Goal: Task Accomplishment & Management: Manage account settings

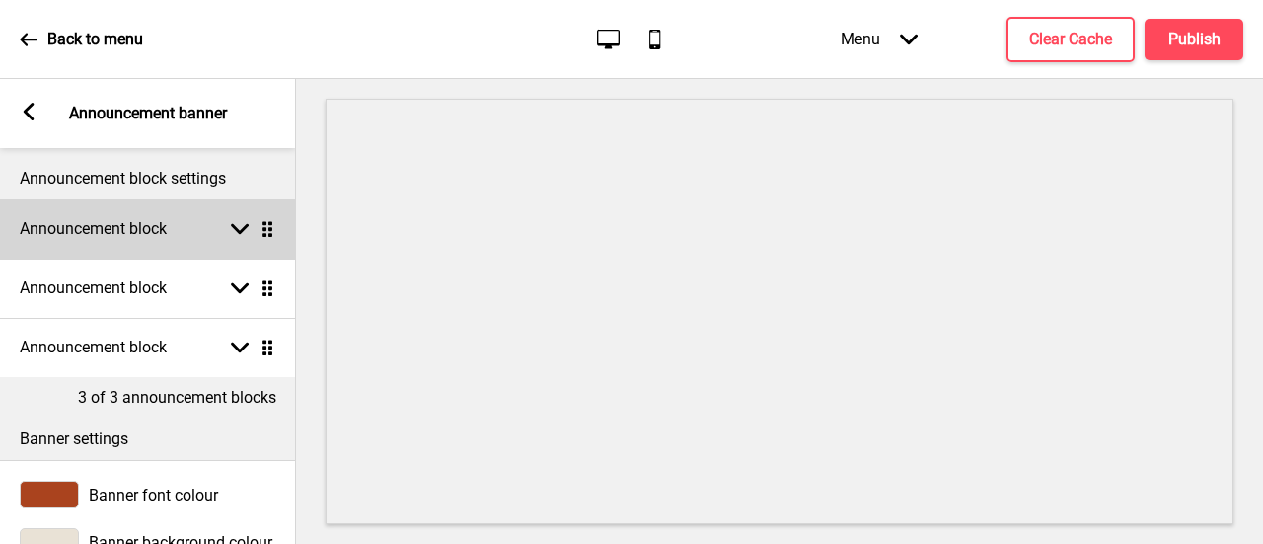
click at [243, 236] on rect at bounding box center [240, 229] width 18 height 18
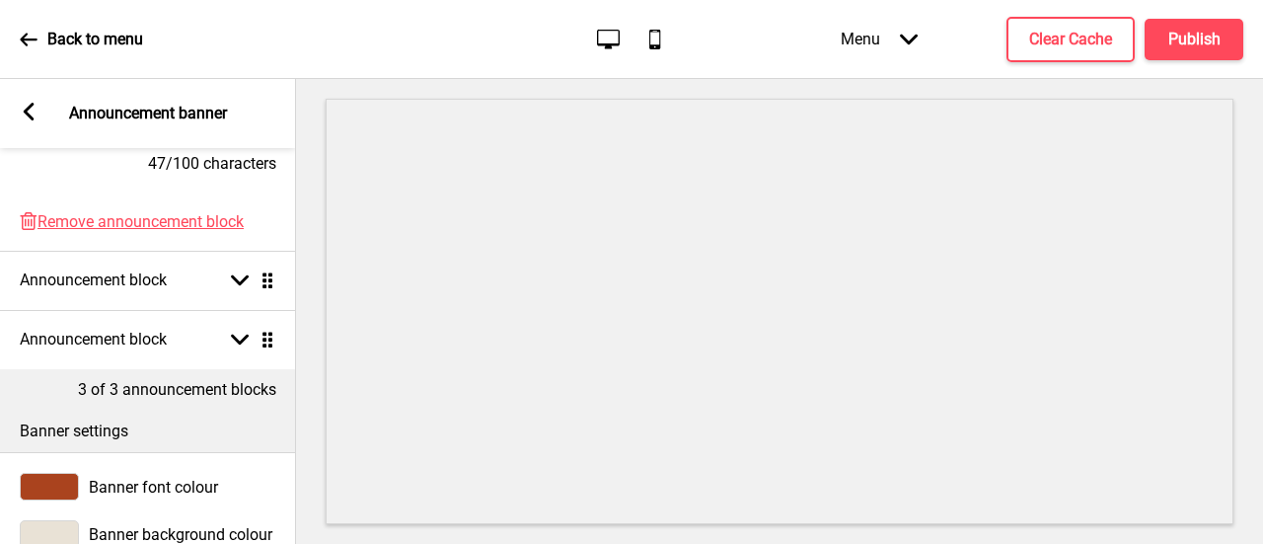
scroll to position [691, 0]
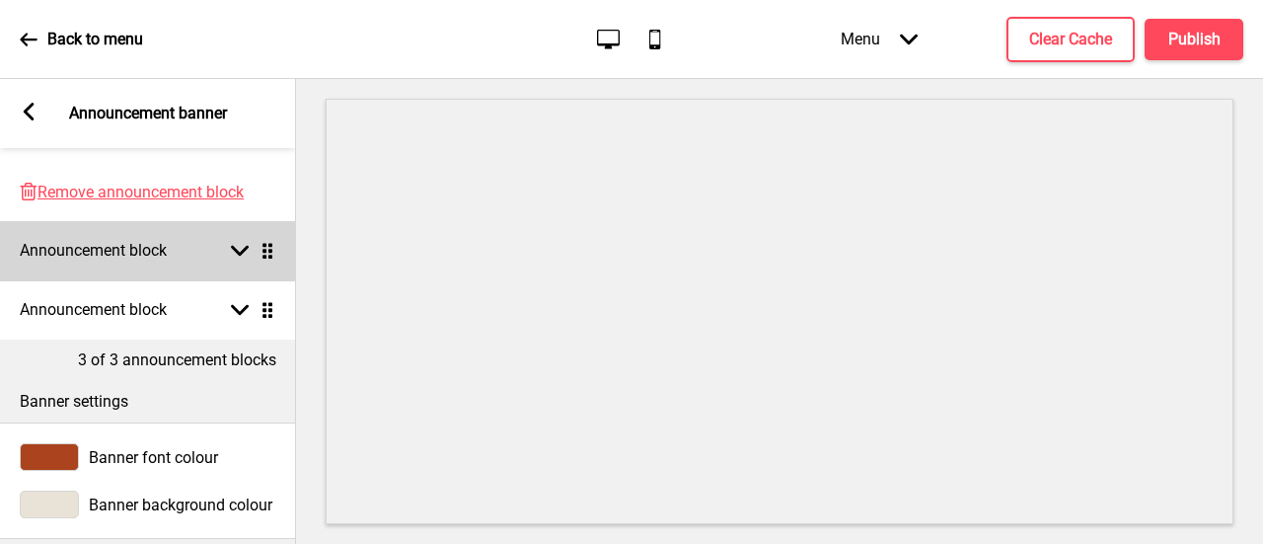
click at [244, 252] on icon at bounding box center [240, 251] width 18 height 11
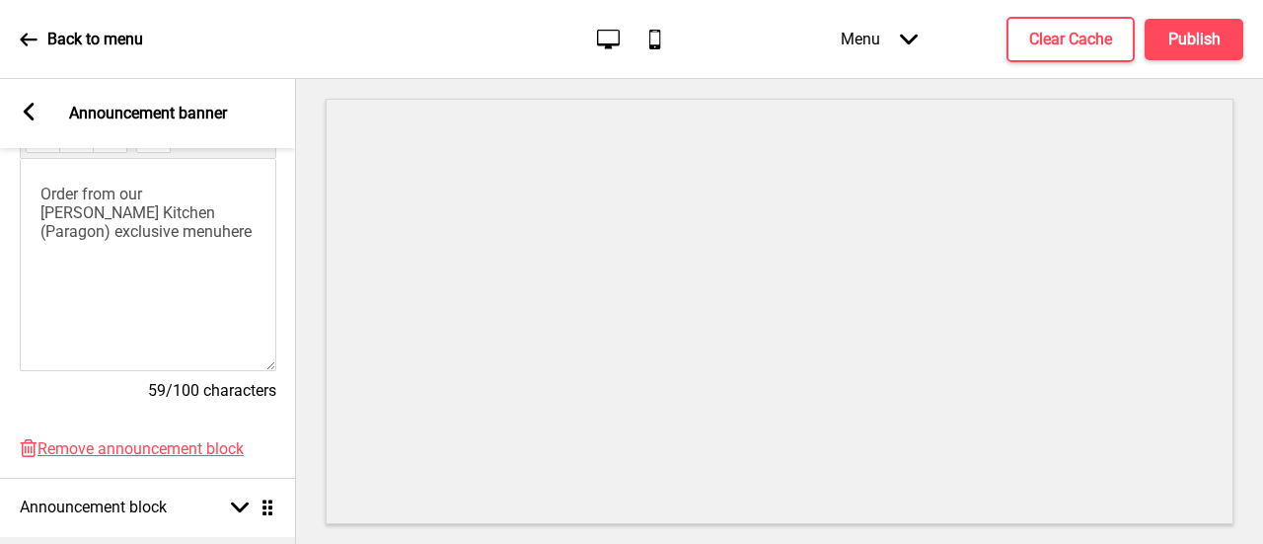
scroll to position [789, 0]
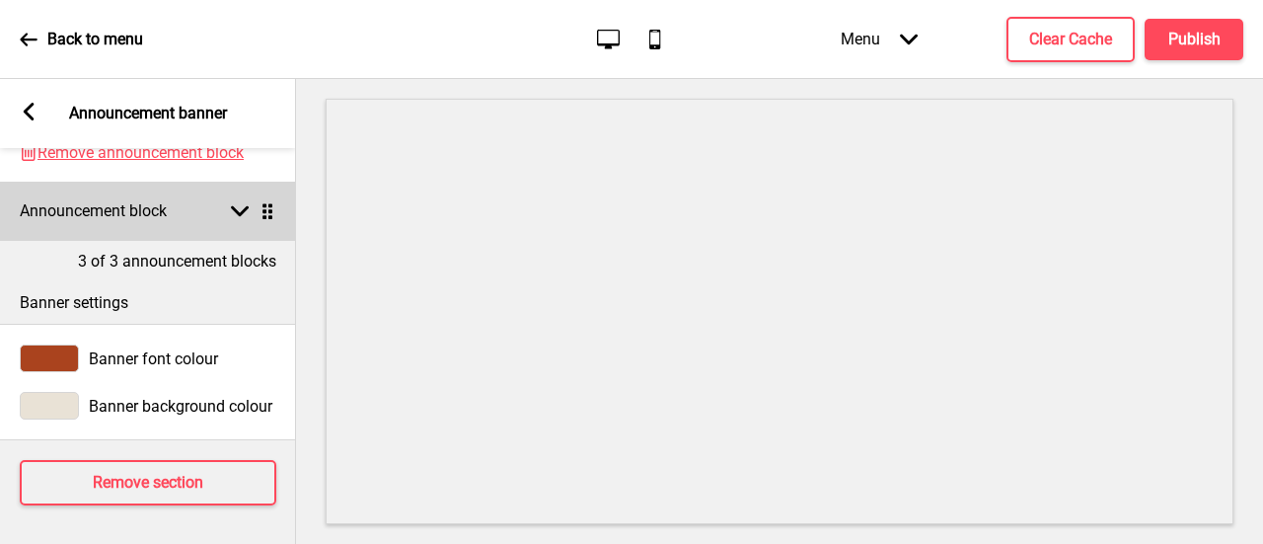
click at [247, 216] on rect at bounding box center [240, 211] width 18 height 18
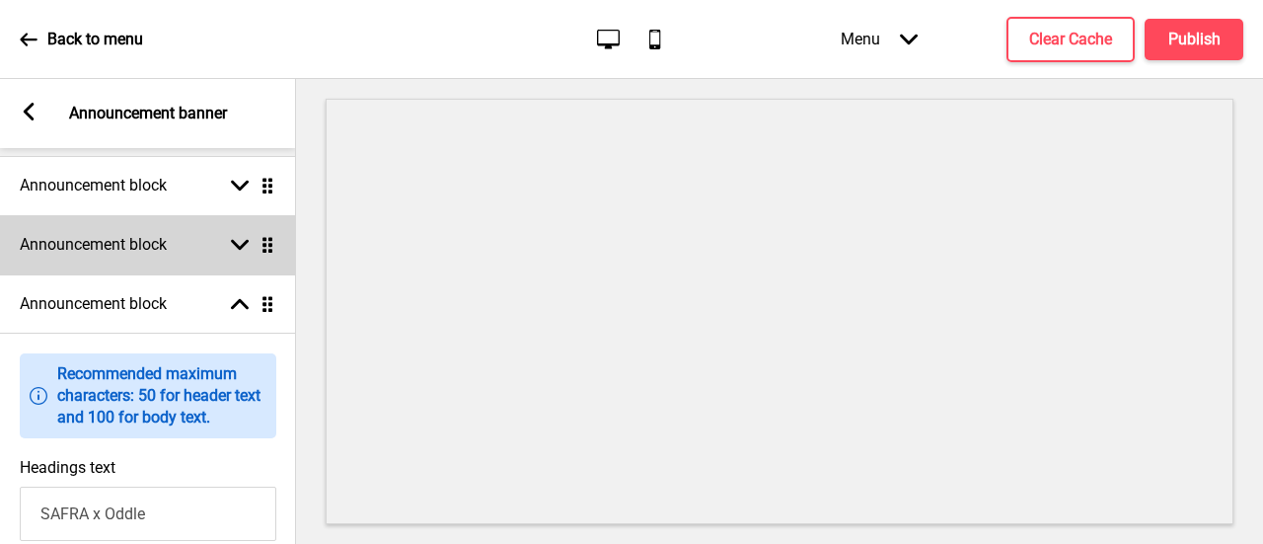
scroll to position [0, 0]
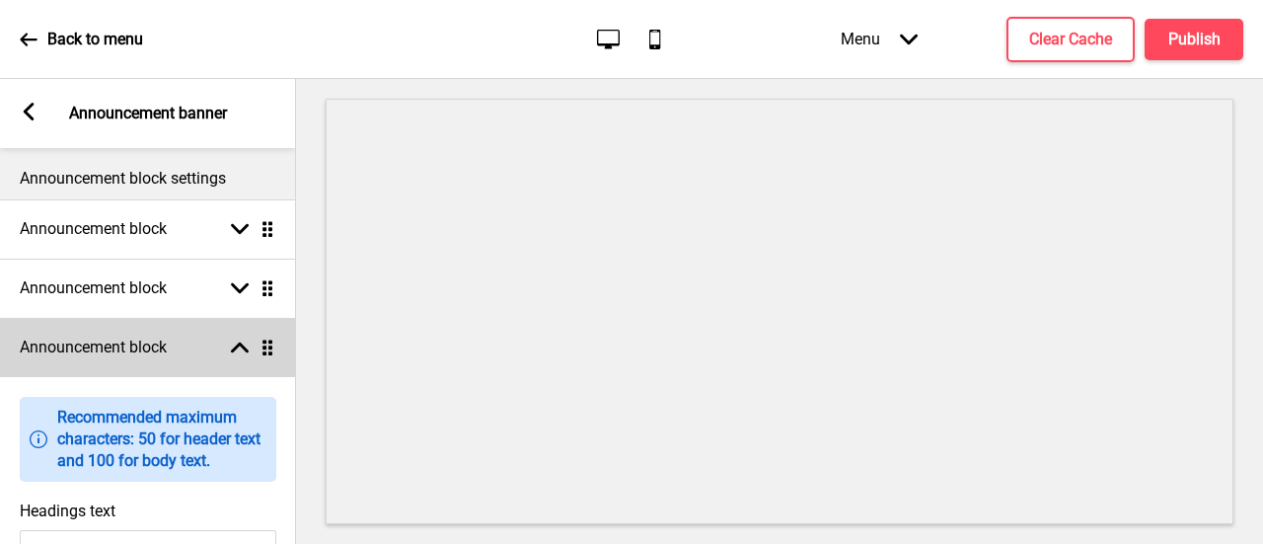
click at [242, 338] on rect at bounding box center [240, 347] width 18 height 18
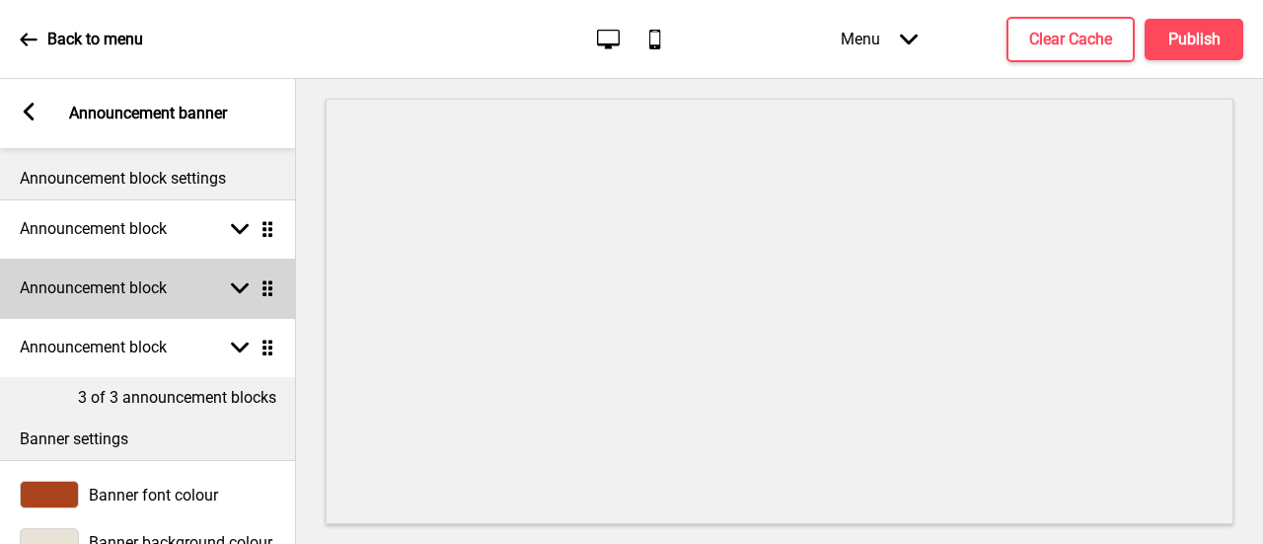
scroll to position [99, 0]
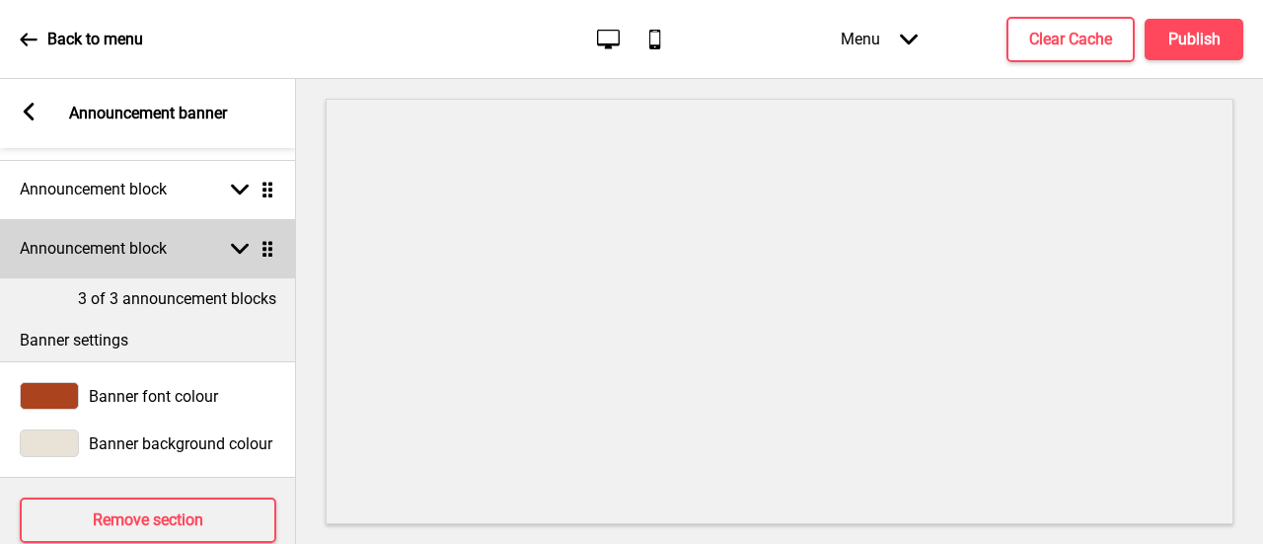
click at [235, 256] on rect at bounding box center [240, 249] width 18 height 18
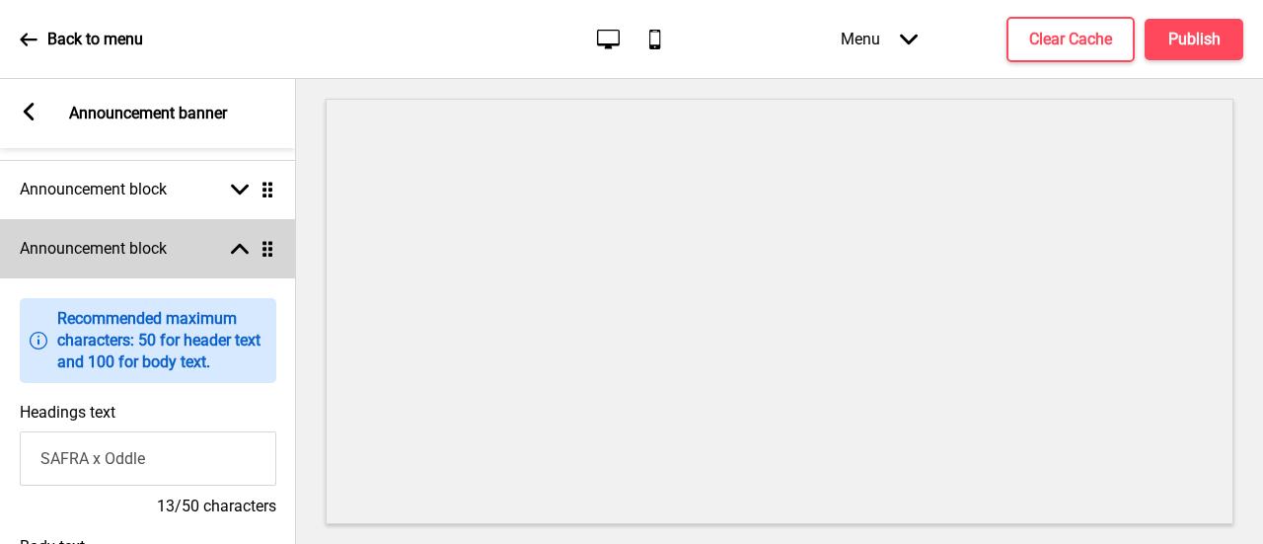
click at [235, 256] on rect at bounding box center [240, 249] width 18 height 18
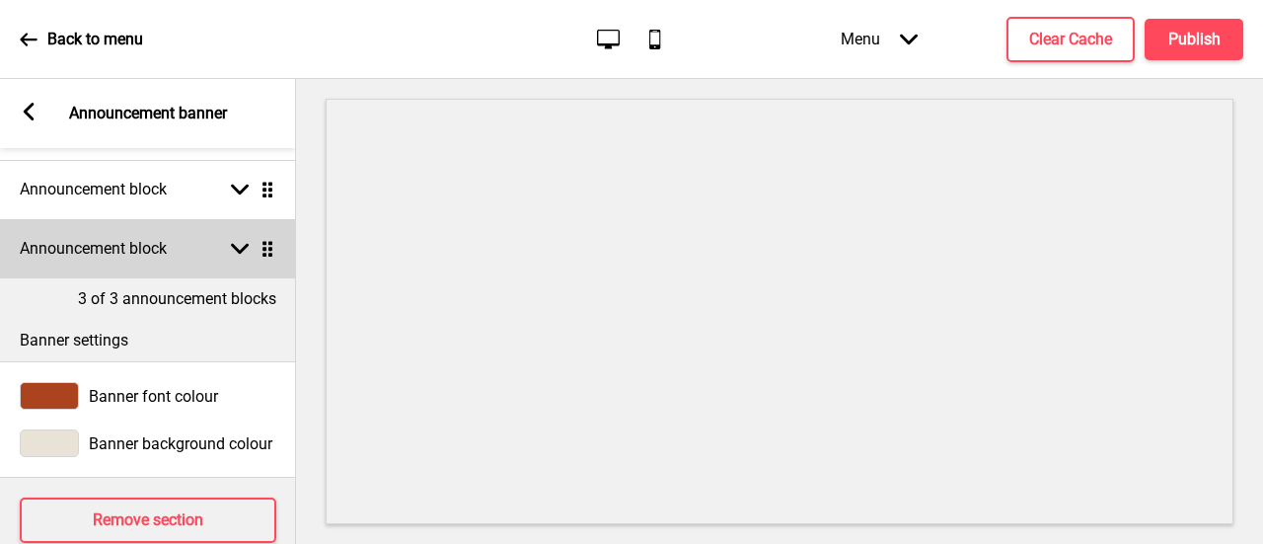
click at [239, 238] on div "Announcement block Arrow down Drag" at bounding box center [148, 248] width 296 height 59
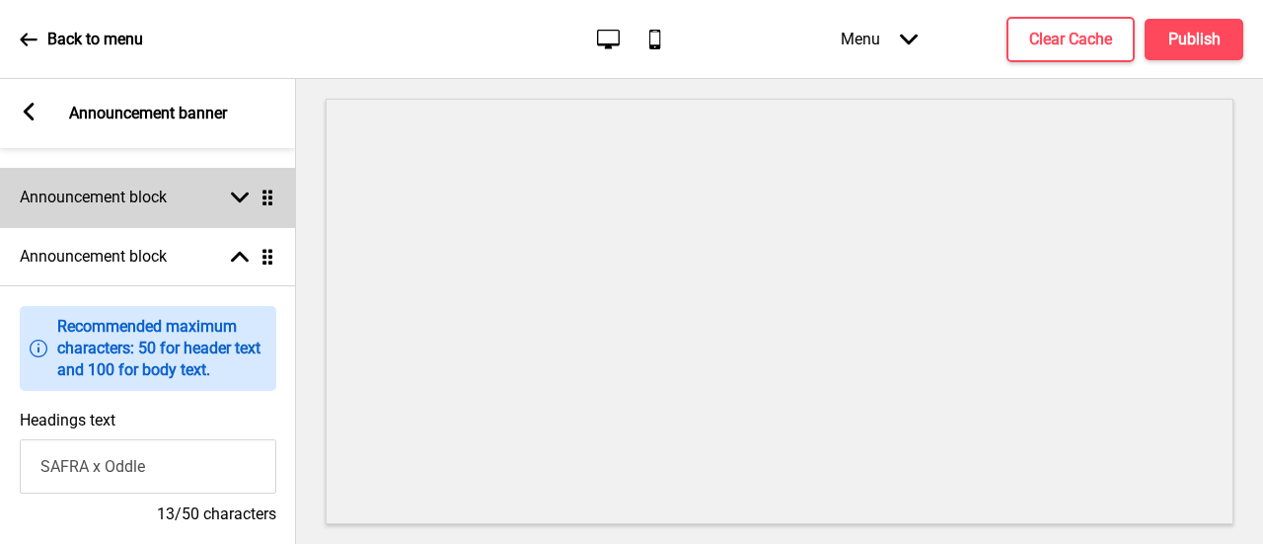
scroll to position [0, 0]
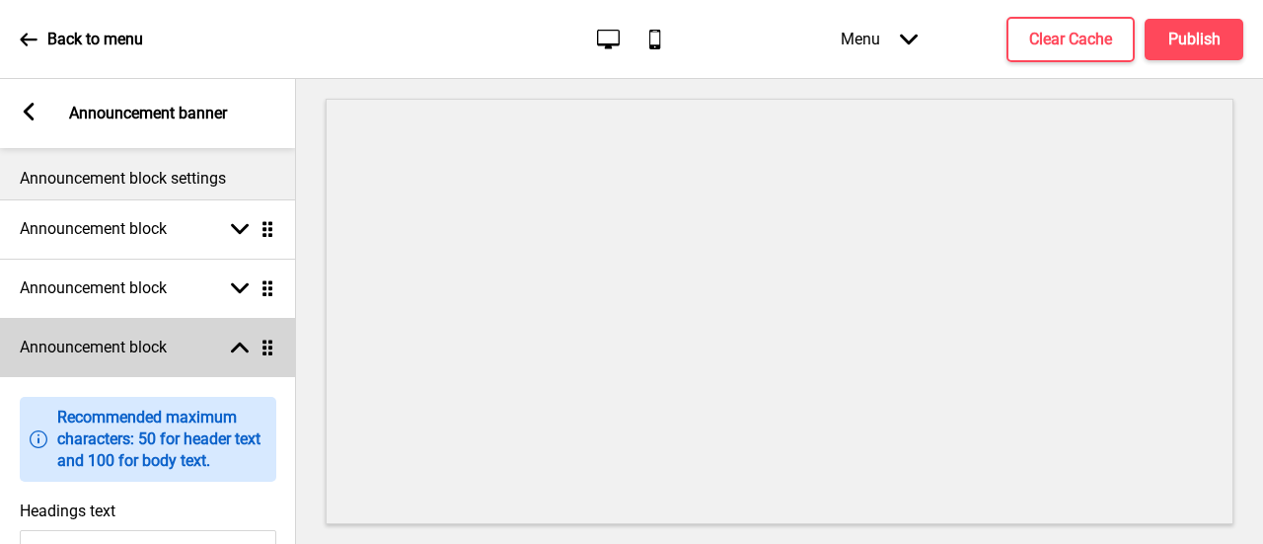
click at [241, 335] on div "Announcement block Arrow up Drag" at bounding box center [148, 347] width 296 height 59
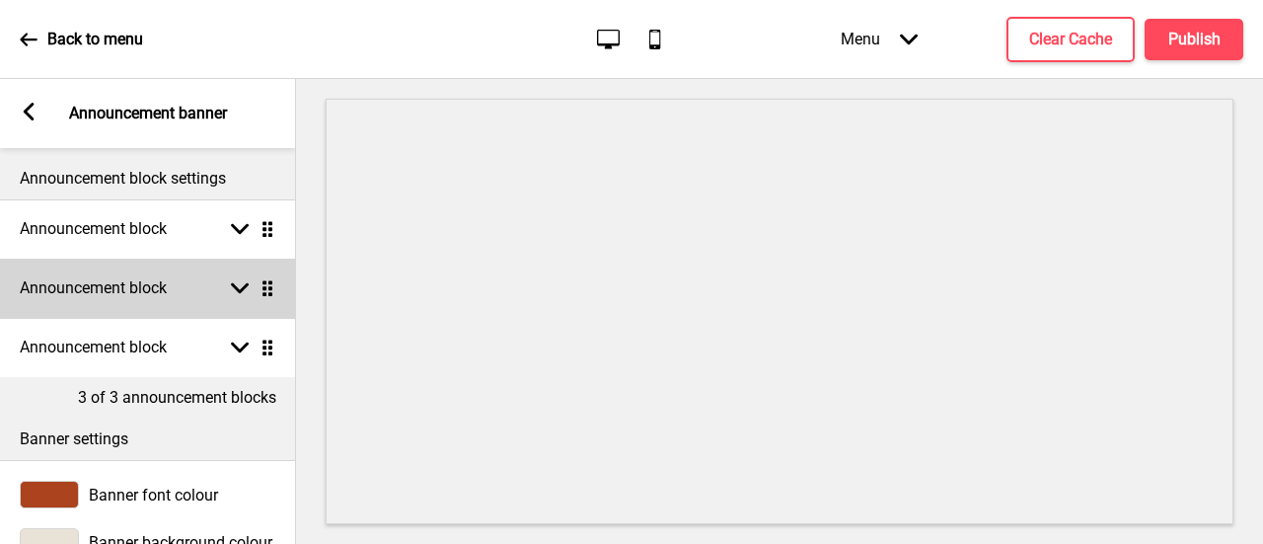
click at [235, 273] on div "Announcement block Arrow down Drag" at bounding box center [148, 287] width 296 height 59
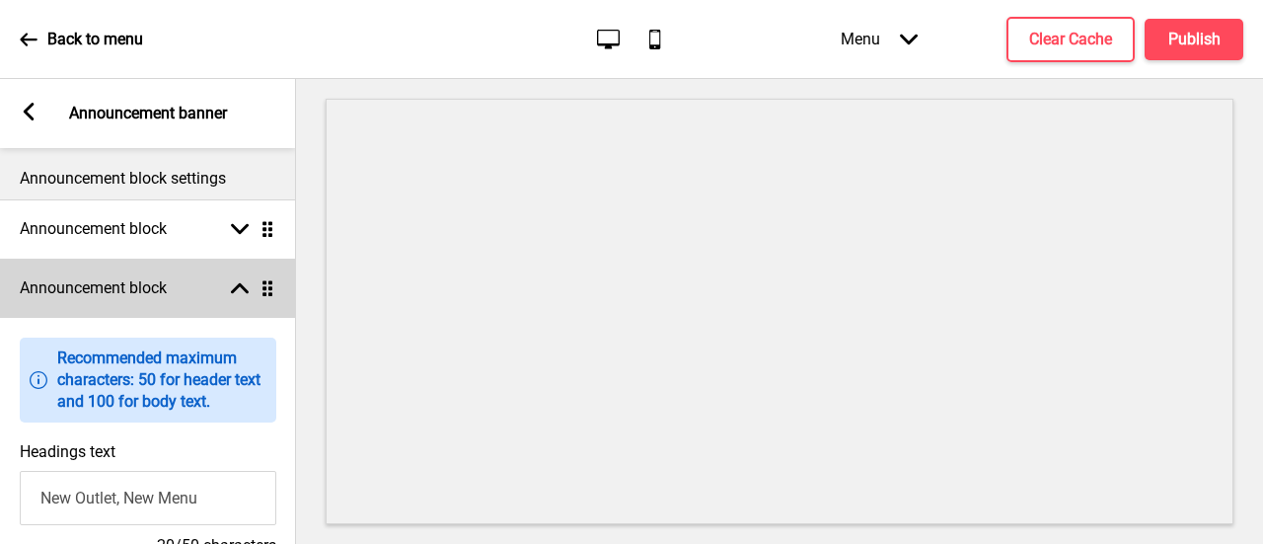
click at [233, 277] on div "Announcement block Arrow up Drag" at bounding box center [148, 287] width 296 height 59
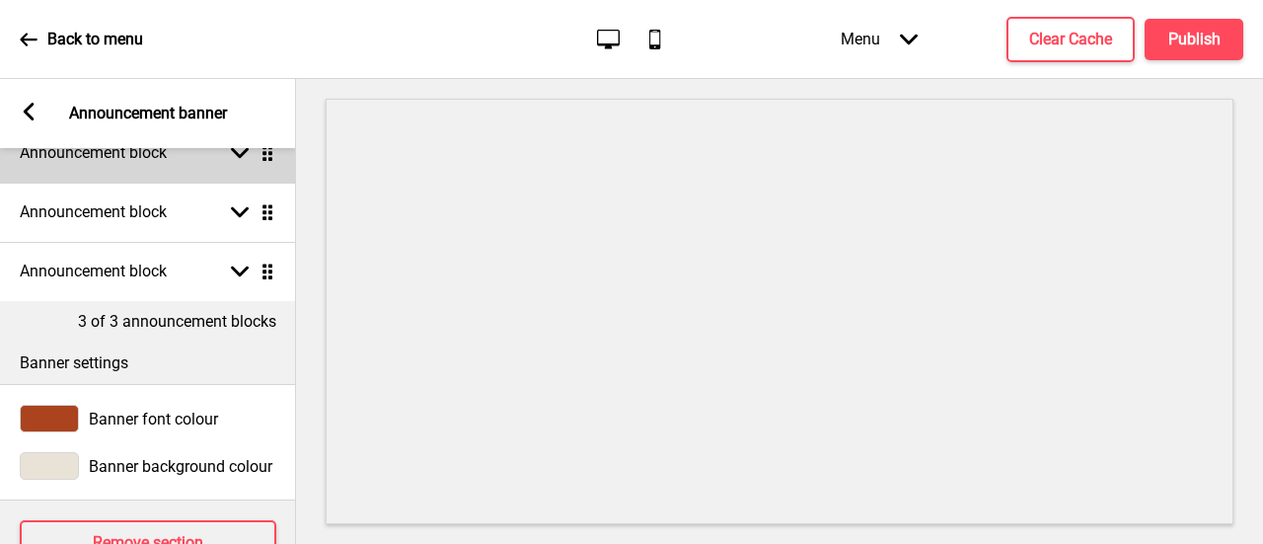
scroll to position [151, 0]
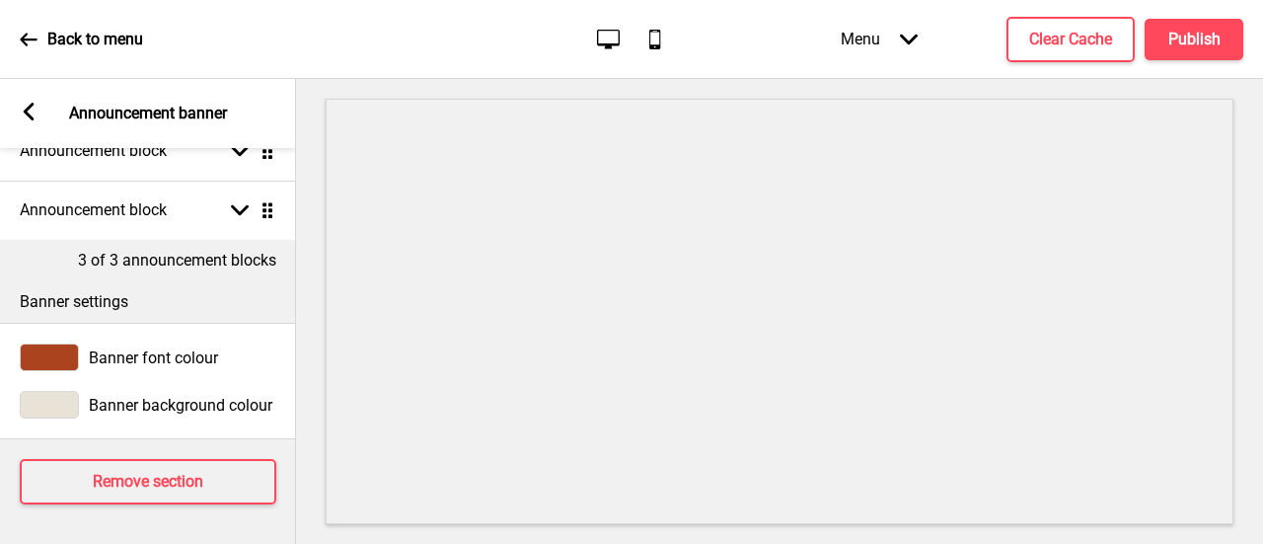
click at [35, 102] on div "Arrow left Announcement banner" at bounding box center [148, 113] width 296 height 69
click at [30, 107] on icon at bounding box center [29, 112] width 11 height 18
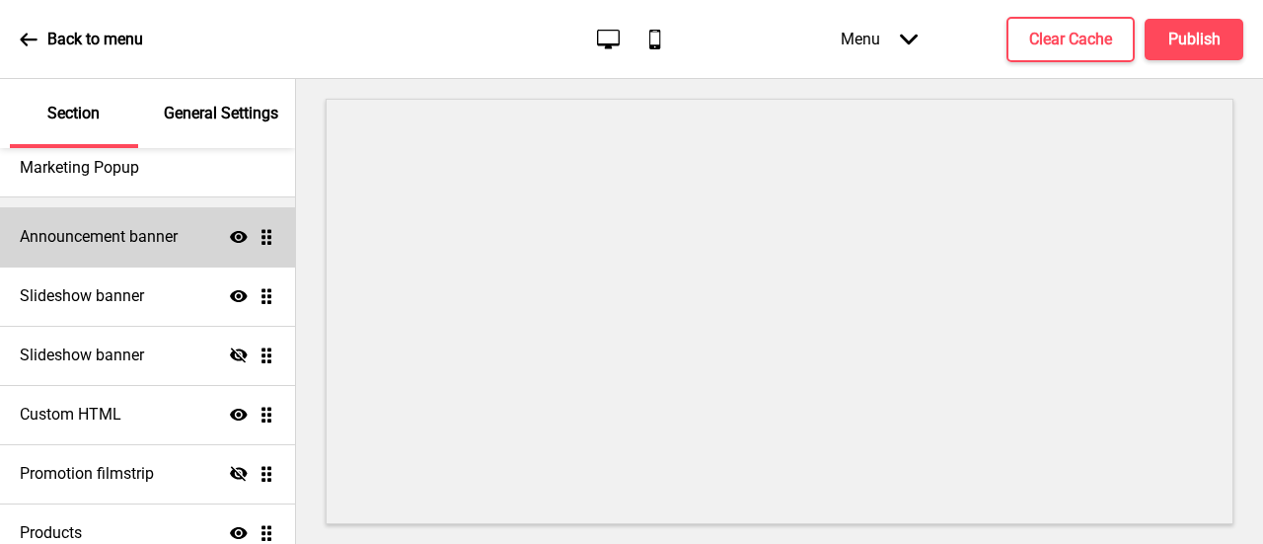
scroll to position [197, 0]
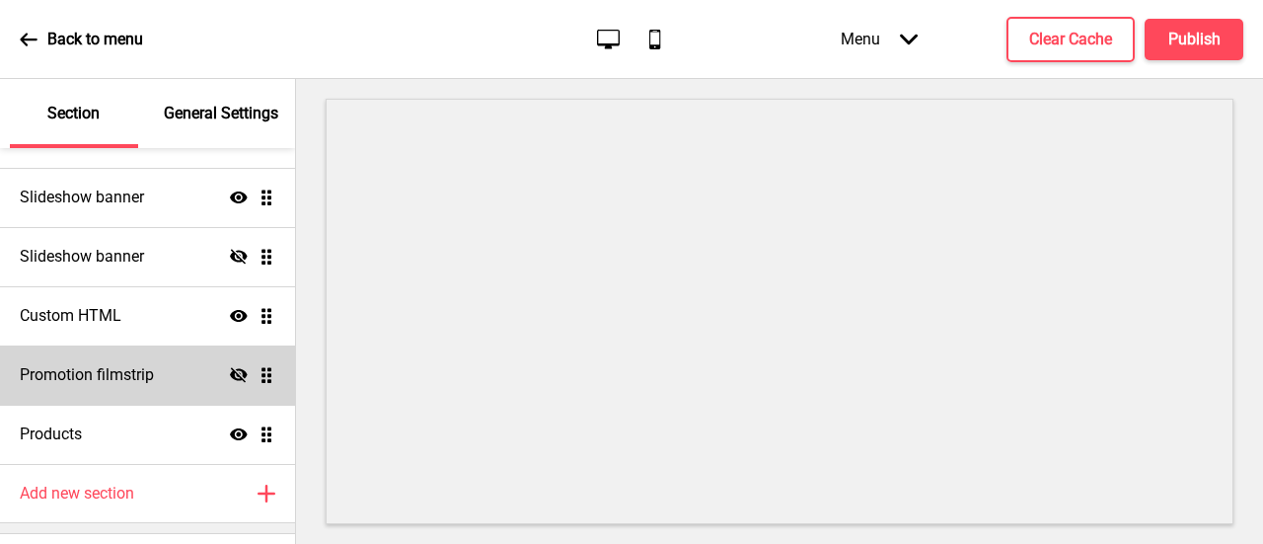
click at [174, 381] on div "Promotion filmstrip Hide Drag" at bounding box center [147, 374] width 295 height 59
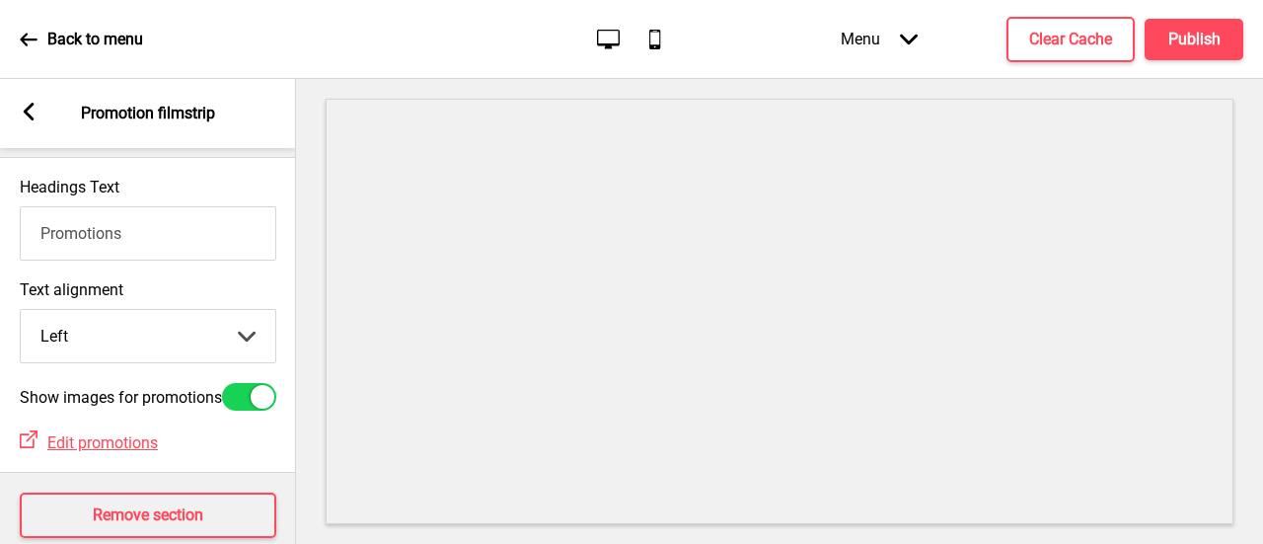
scroll to position [0, 0]
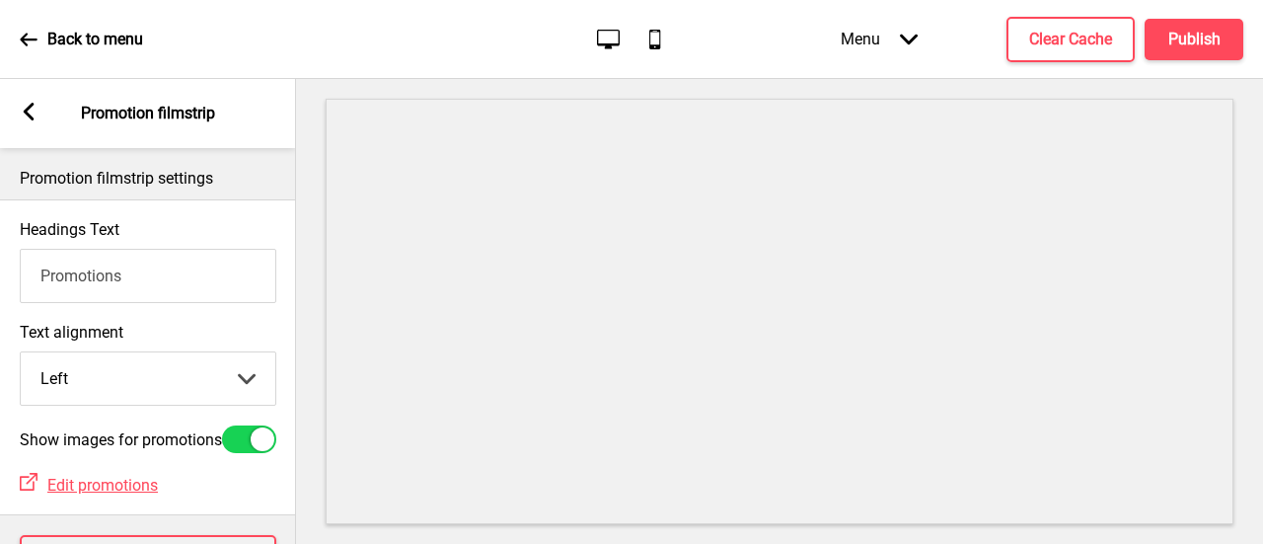
click at [37, 111] on div "Arrow left Promotion filmstrip" at bounding box center [148, 113] width 296 height 69
click at [28, 108] on icon at bounding box center [29, 112] width 11 height 18
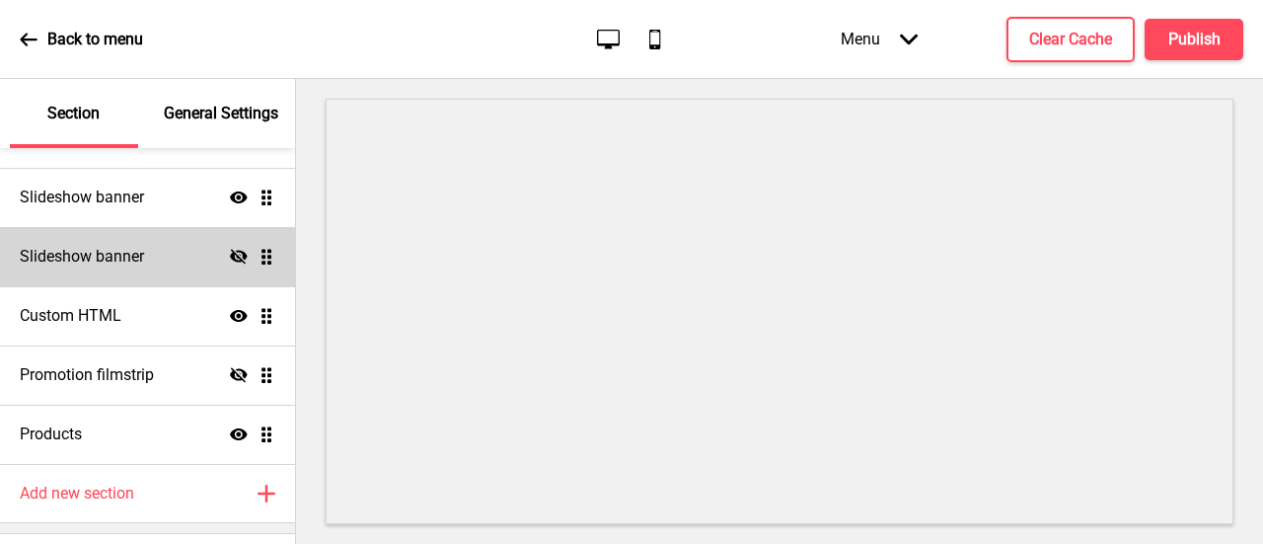
click at [164, 260] on div "Slideshow banner Hide Drag" at bounding box center [147, 256] width 295 height 59
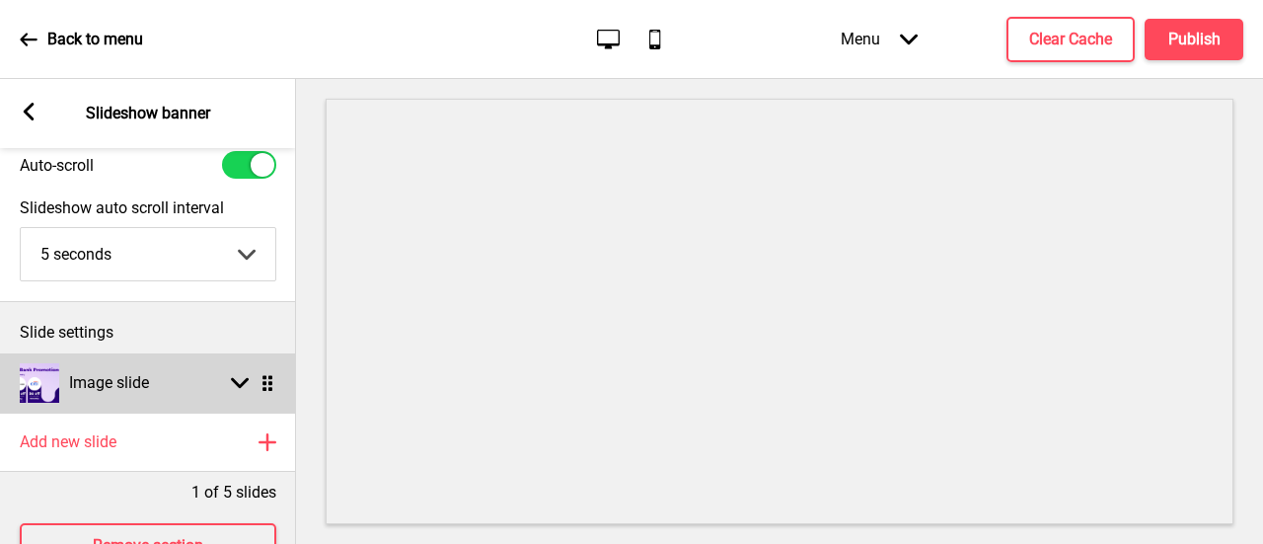
scroll to position [148, 0]
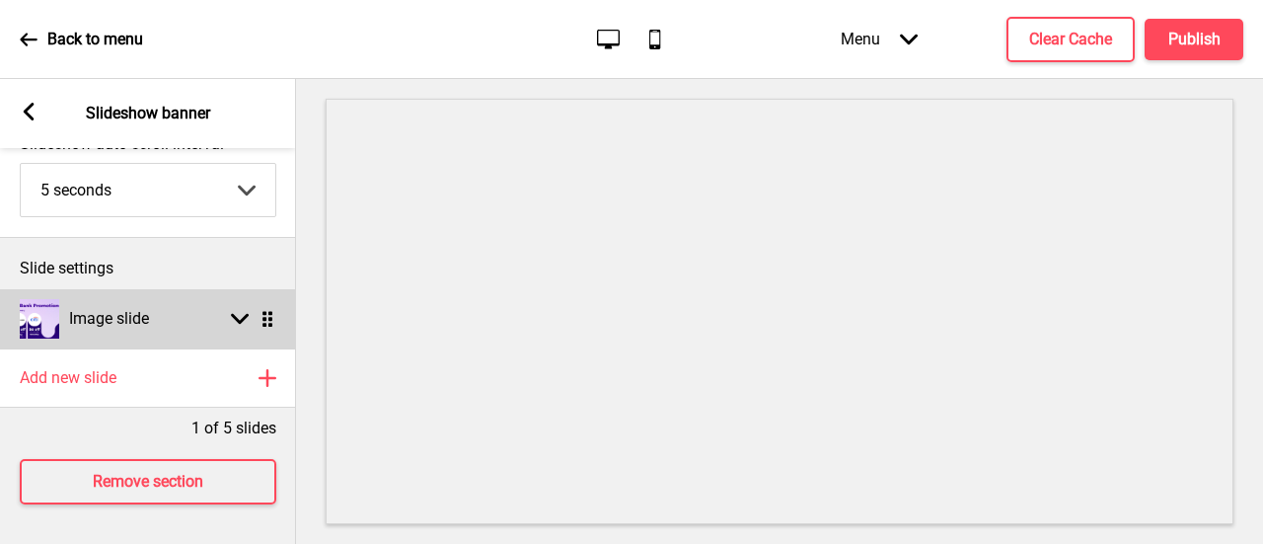
drag, startPoint x: 254, startPoint y: 332, endPoint x: 245, endPoint y: 322, distance: 14.0
click at [251, 329] on div "Image slide Arrow down Drag" at bounding box center [148, 318] width 296 height 59
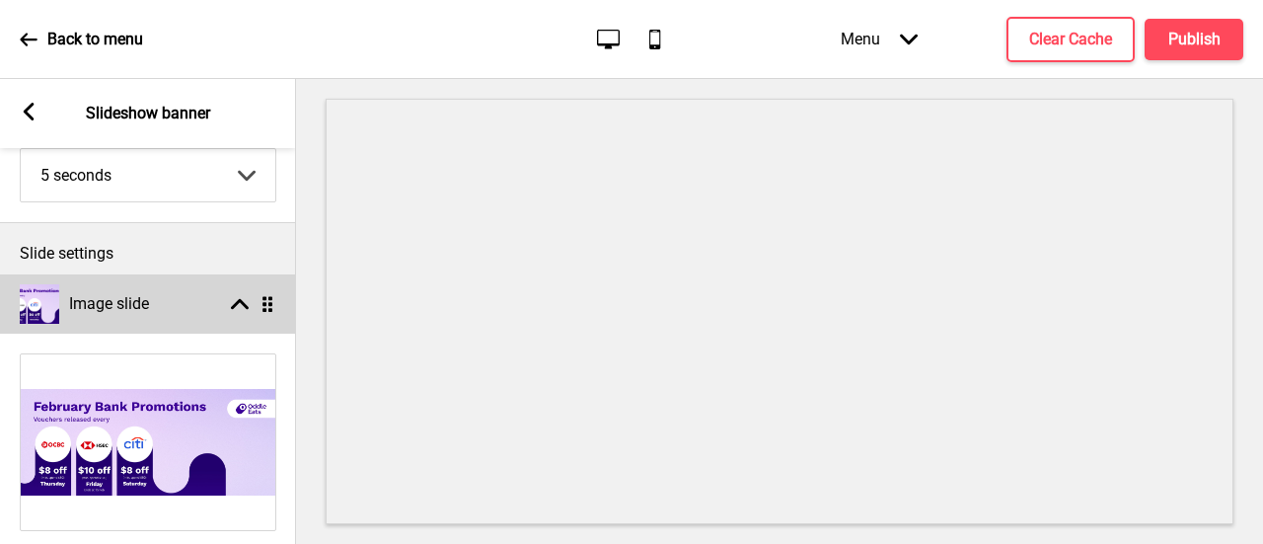
scroll to position [0, 0]
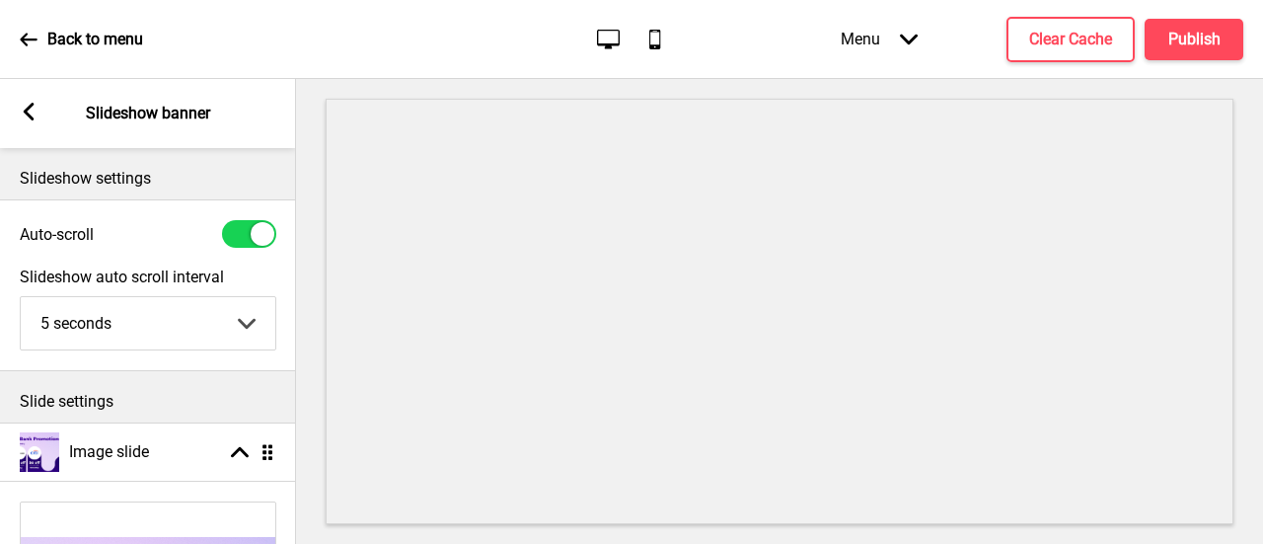
click at [39, 114] on div "Arrow left Slideshow banner" at bounding box center [148, 113] width 296 height 69
click at [28, 117] on rect at bounding box center [29, 112] width 18 height 18
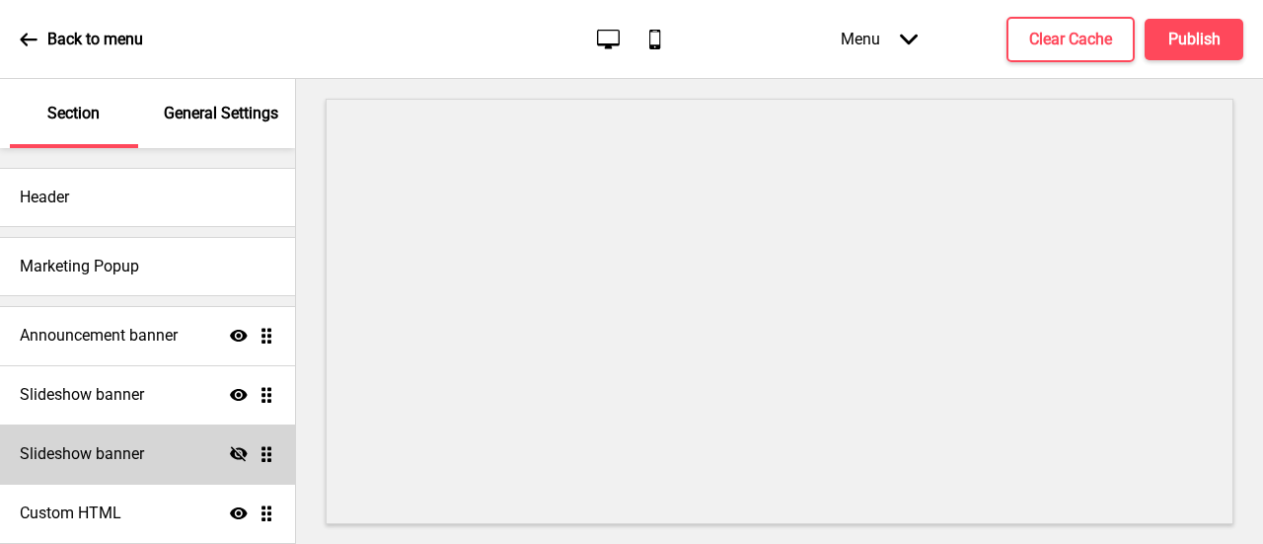
click at [170, 445] on div "Slideshow banner Hide Drag" at bounding box center [147, 453] width 295 height 59
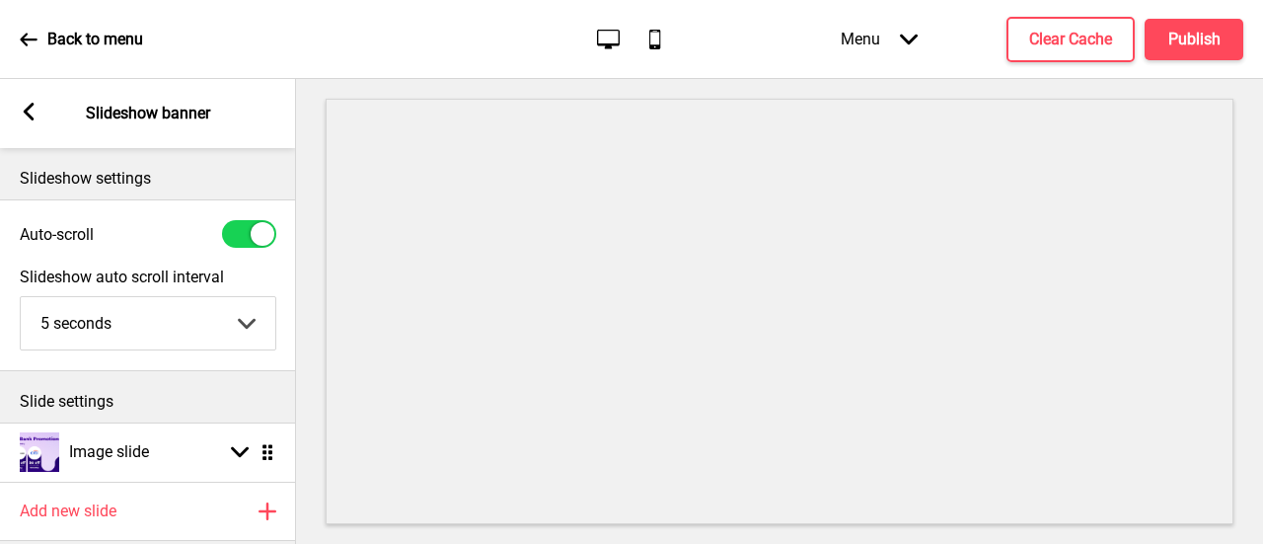
click at [40, 104] on div "Arrow left Slideshow banner" at bounding box center [148, 113] width 296 height 69
click at [37, 105] on rect at bounding box center [29, 112] width 18 height 18
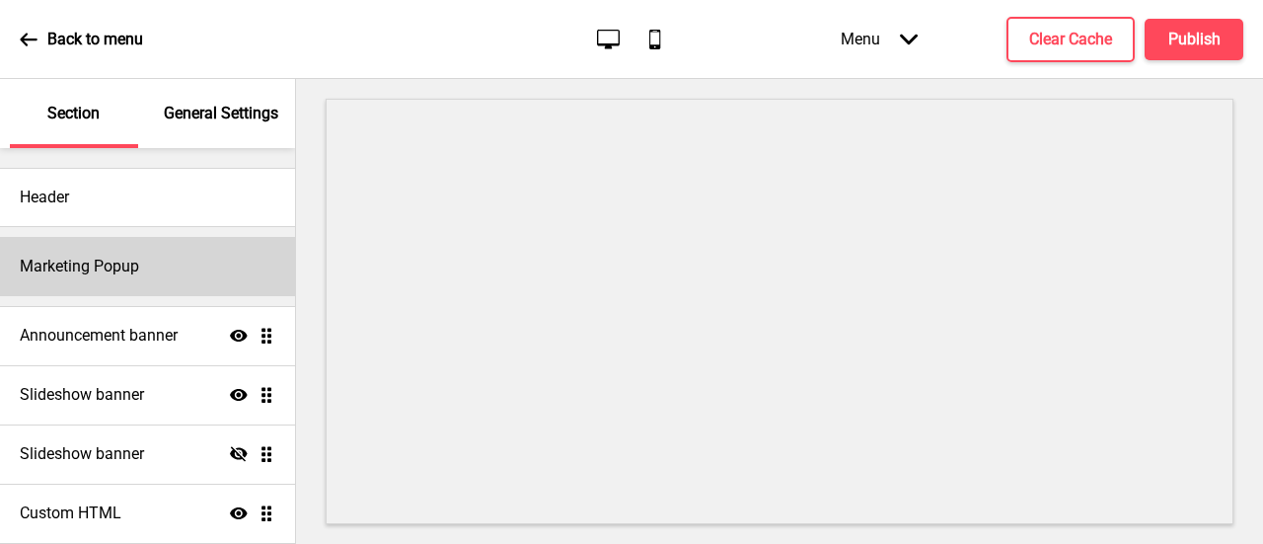
click at [105, 244] on div "Marketing Popup" at bounding box center [147, 266] width 295 height 59
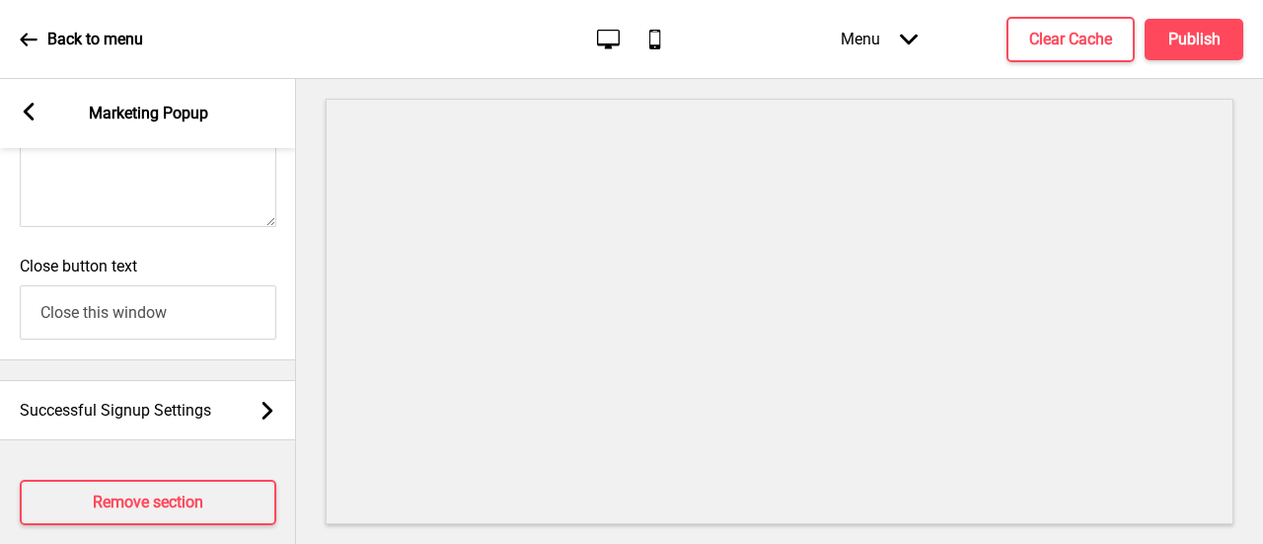
scroll to position [1637, 0]
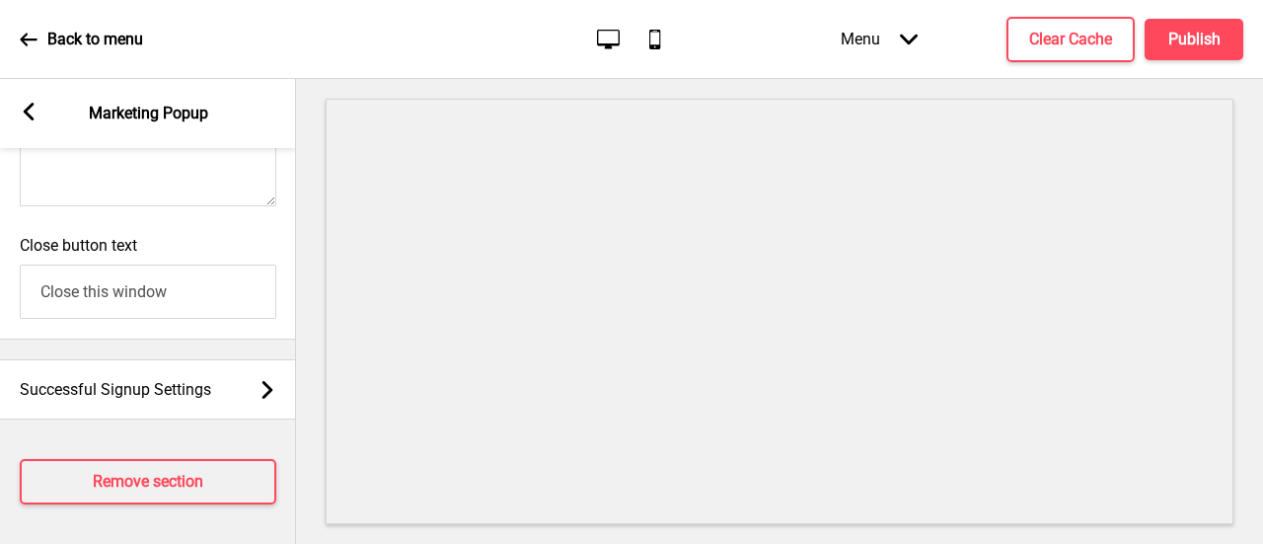
click at [25, 117] on rect at bounding box center [29, 112] width 18 height 18
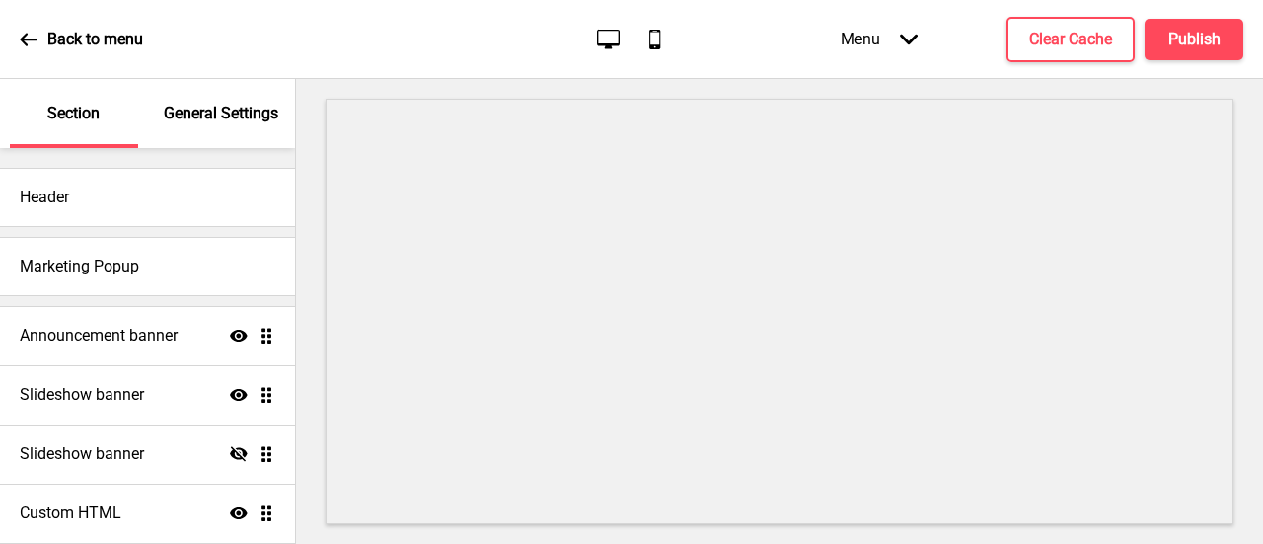
click at [36, 48] on div "Back to menu" at bounding box center [81, 39] width 123 height 53
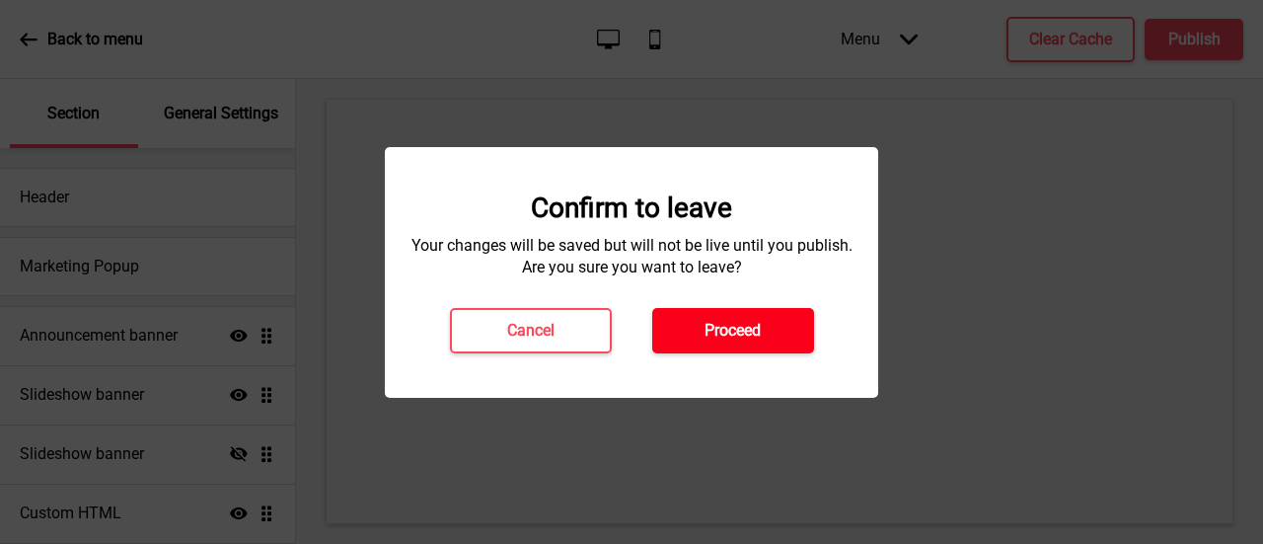
click at [707, 332] on h4 "Proceed" at bounding box center [732, 331] width 56 height 22
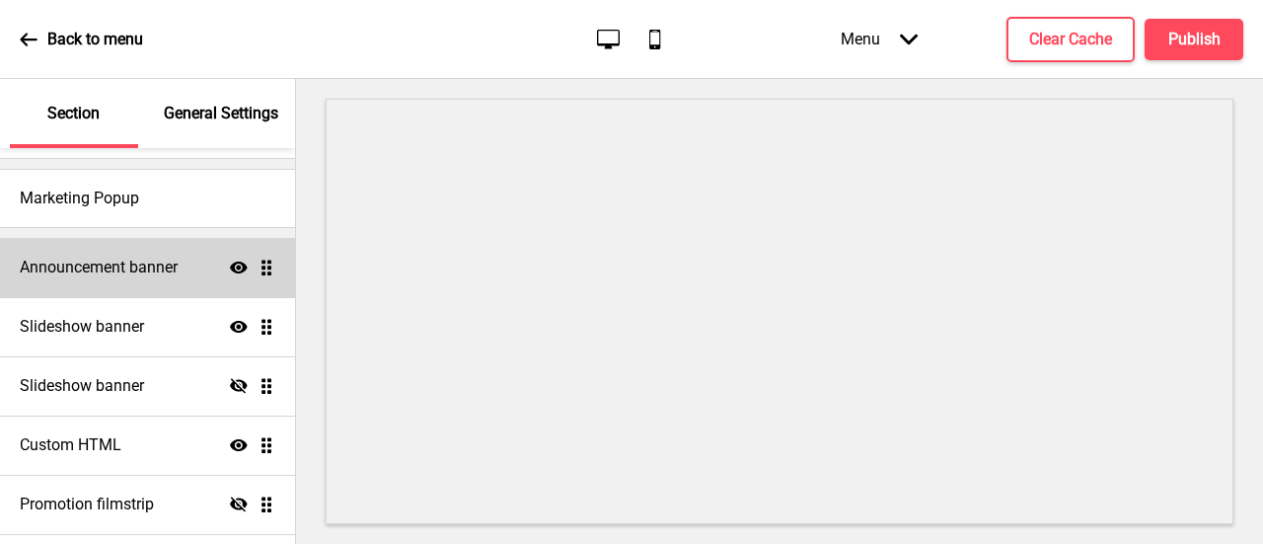
scroll to position [99, 0]
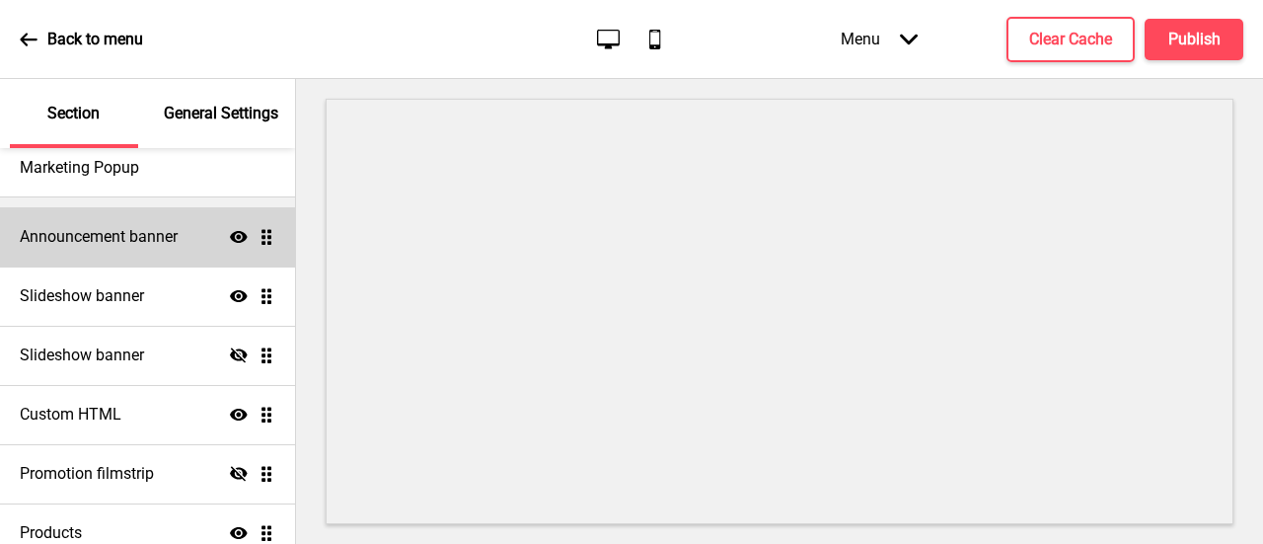
click at [156, 234] on h4 "Announcement banner" at bounding box center [99, 237] width 158 height 22
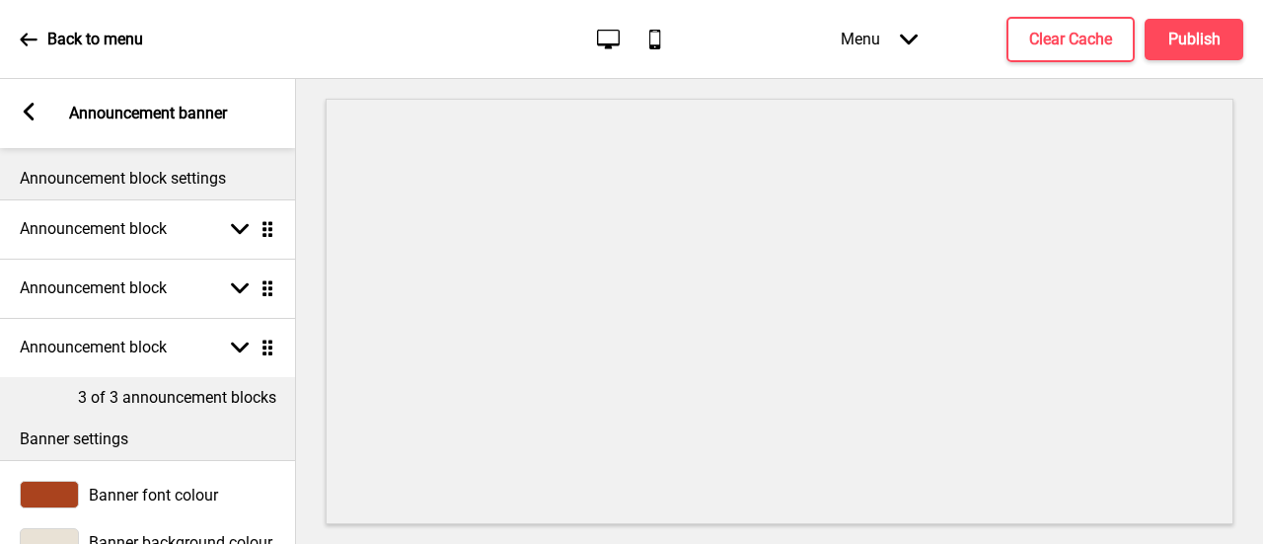
click at [22, 106] on rect at bounding box center [29, 112] width 18 height 18
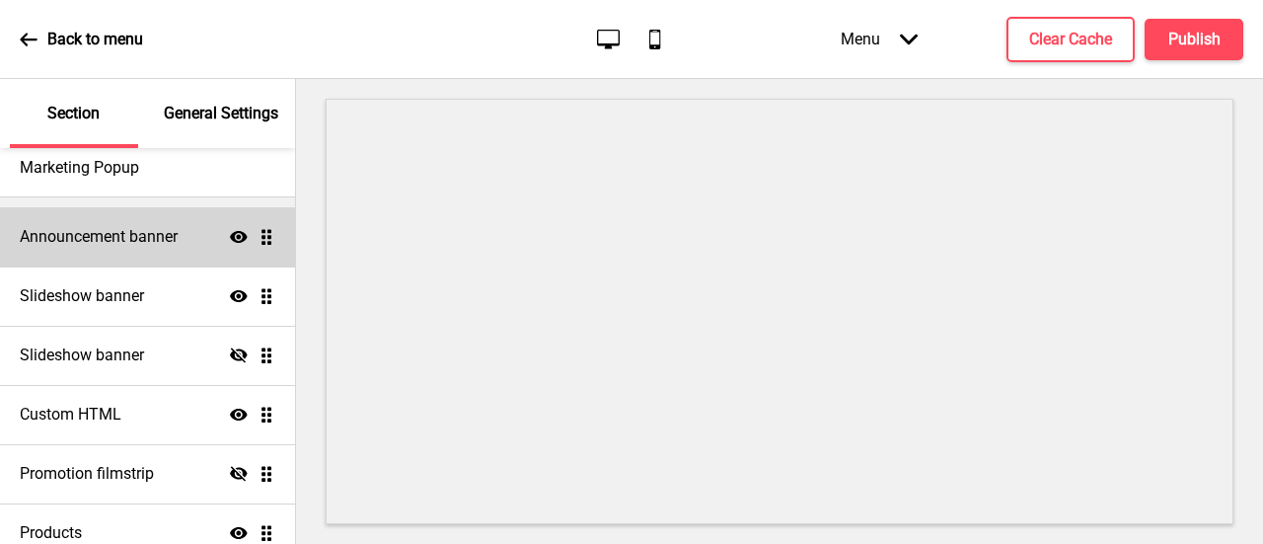
click at [230, 237] on icon at bounding box center [239, 237] width 18 height 12
click at [230, 237] on icon at bounding box center [239, 236] width 18 height 15
click at [110, 254] on div "Announcement banner Show Drag" at bounding box center [147, 236] width 295 height 59
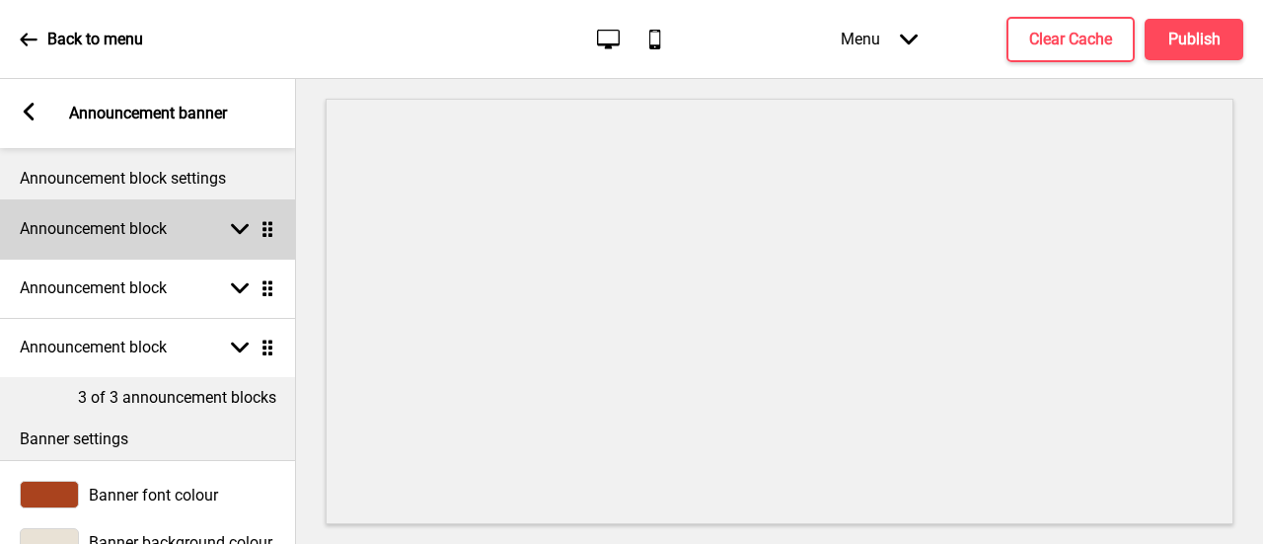
click at [243, 230] on icon at bounding box center [240, 229] width 18 height 11
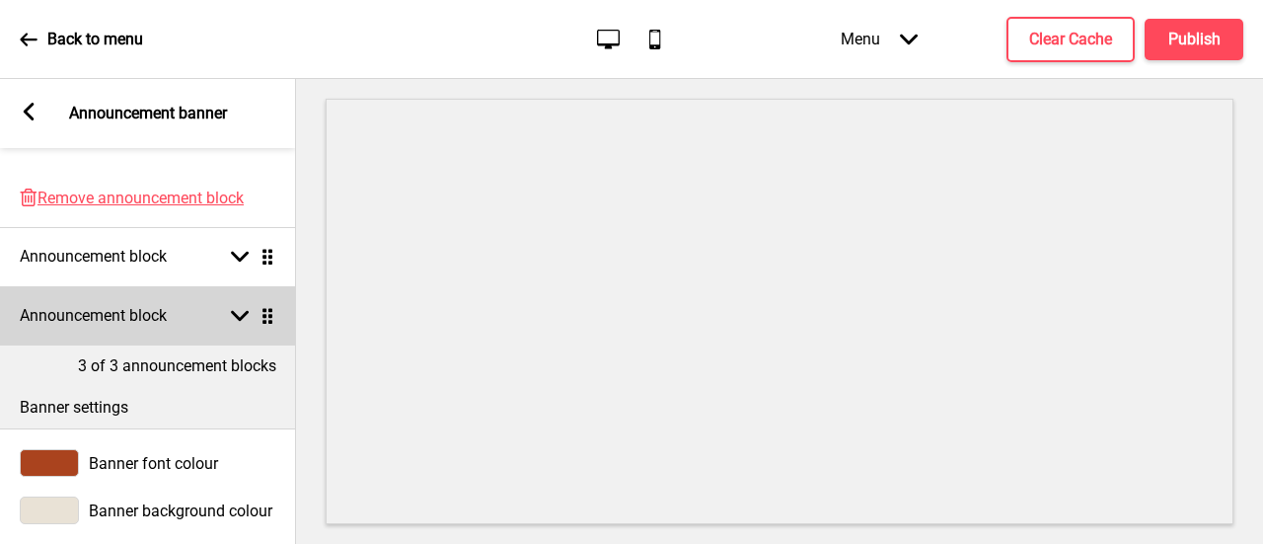
scroll to position [691, 0]
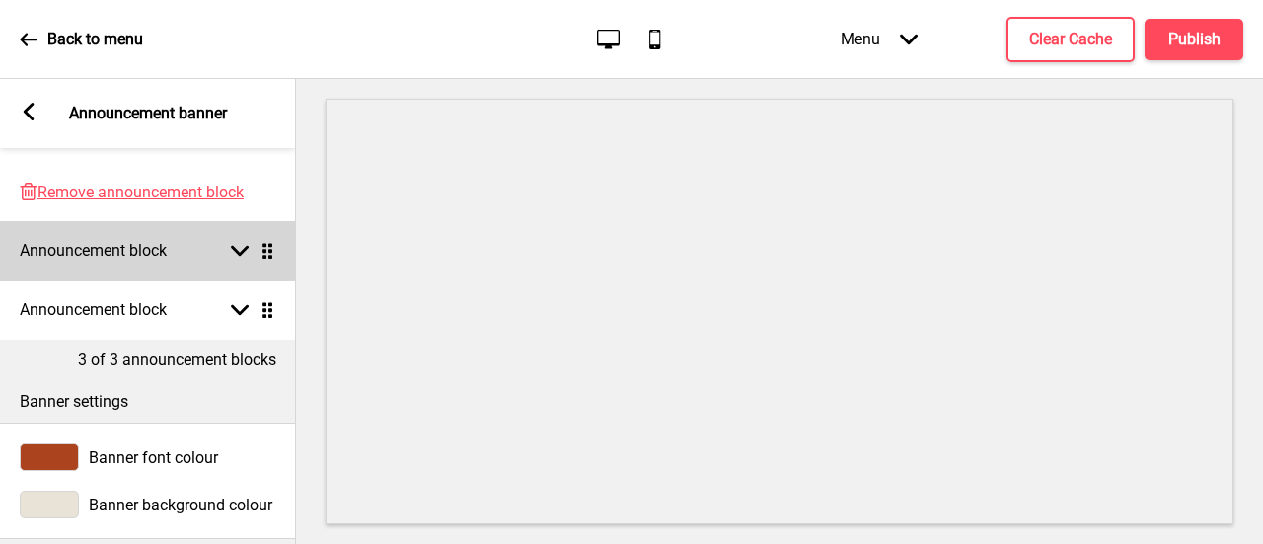
click at [208, 254] on div "Announcement block Arrow down Drag" at bounding box center [148, 250] width 296 height 59
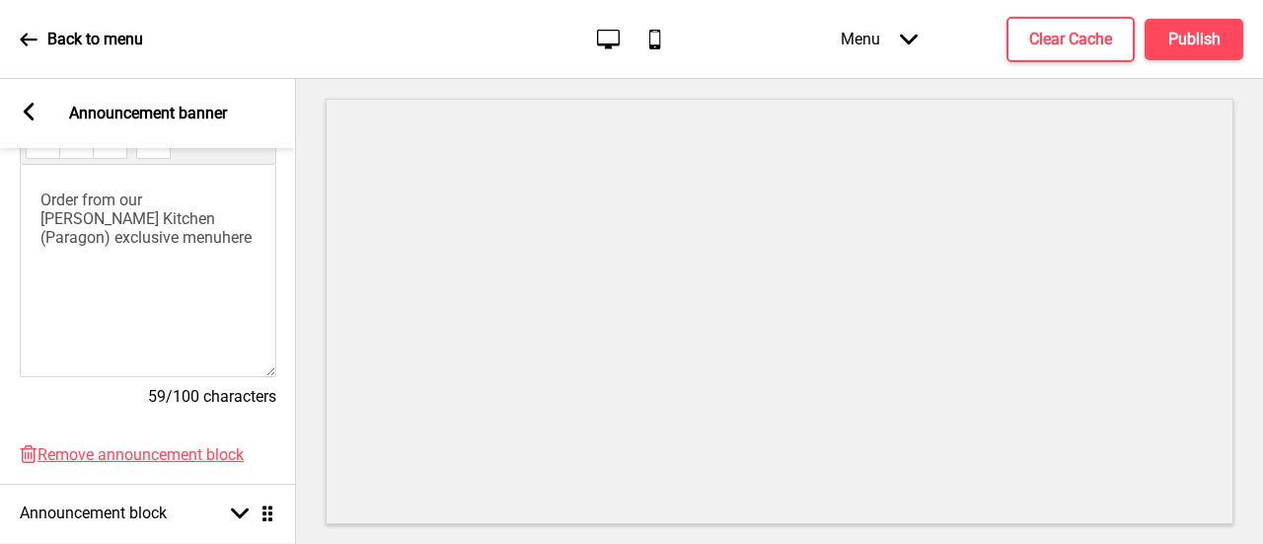
scroll to position [590, 0]
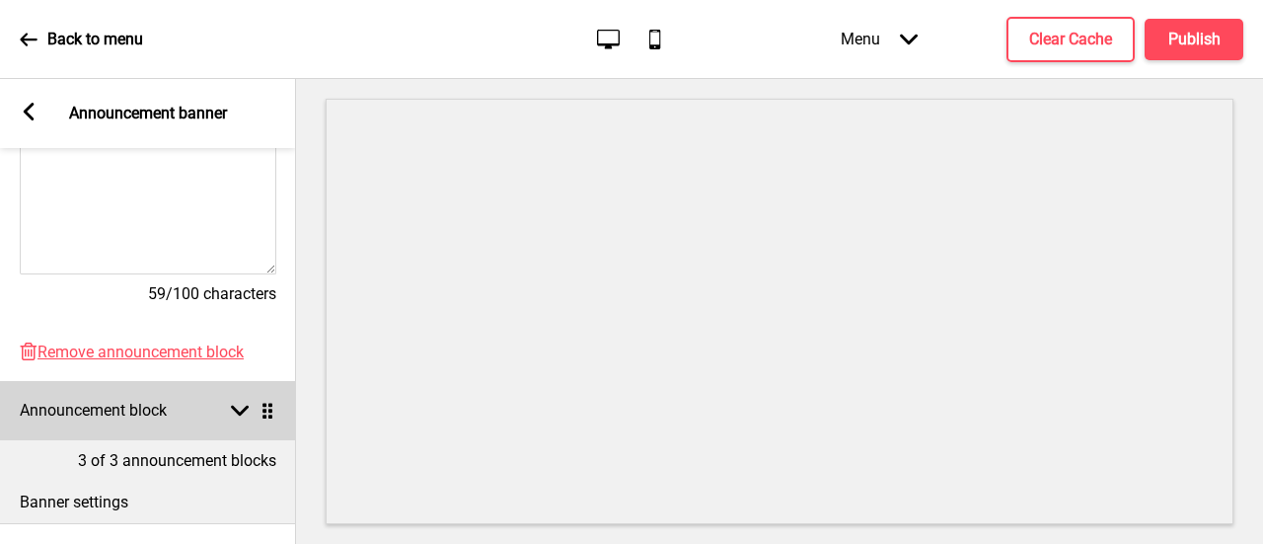
click at [174, 417] on div "Announcement block Arrow down Drag" at bounding box center [148, 410] width 296 height 59
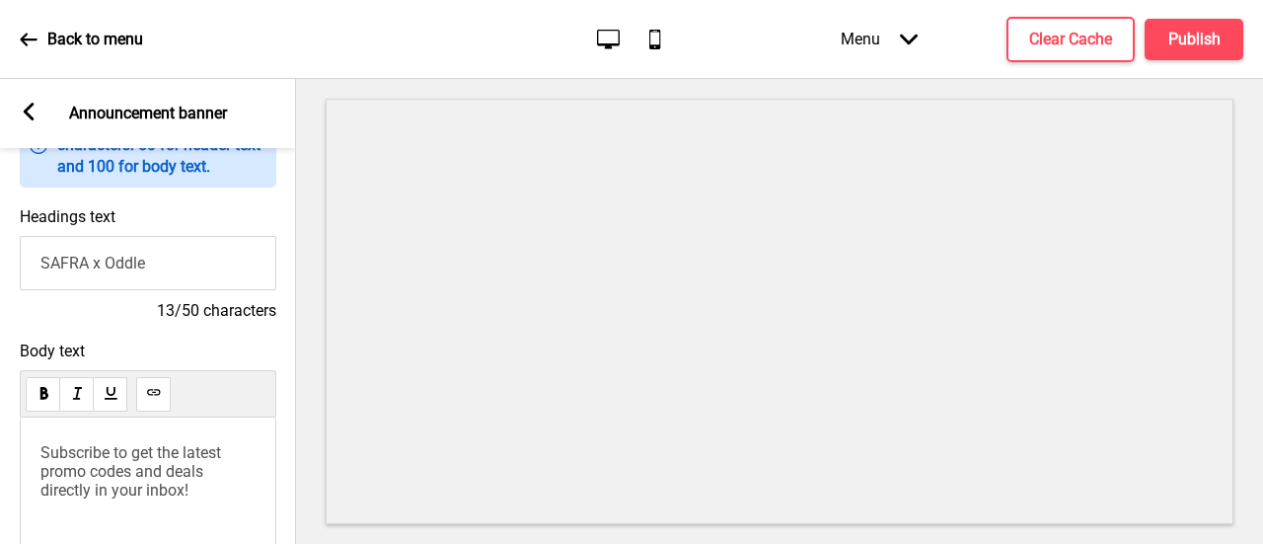
scroll to position [195, 0]
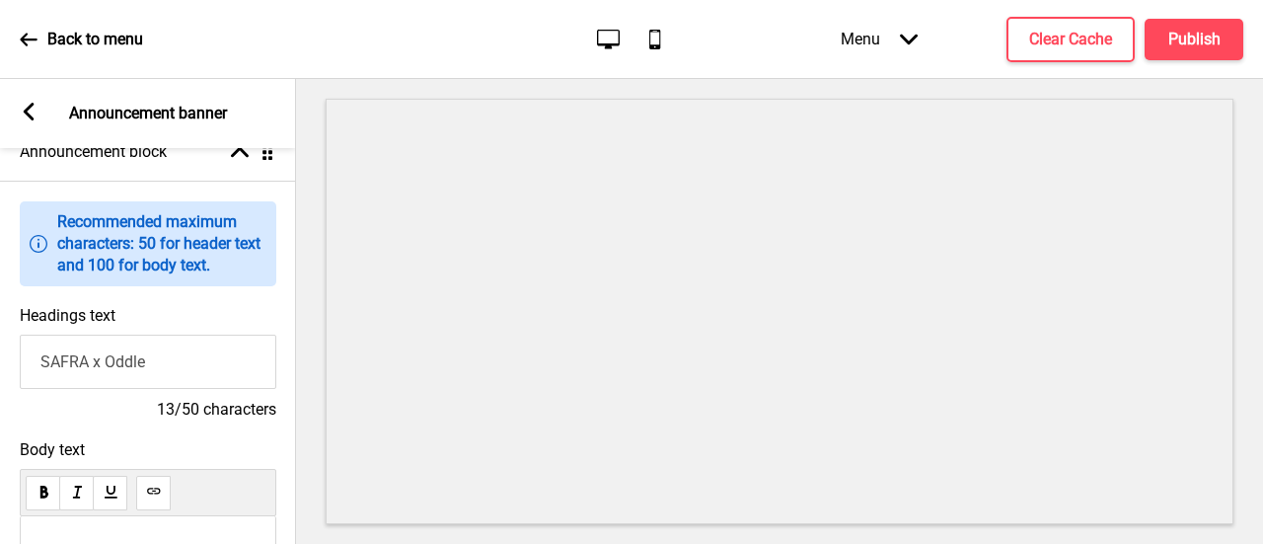
drag, startPoint x: 166, startPoint y: 364, endPoint x: 0, endPoint y: 374, distance: 166.0
click at [0, 374] on div "Headings text SAFRA x Oddle 13/50 characters" at bounding box center [148, 363] width 296 height 134
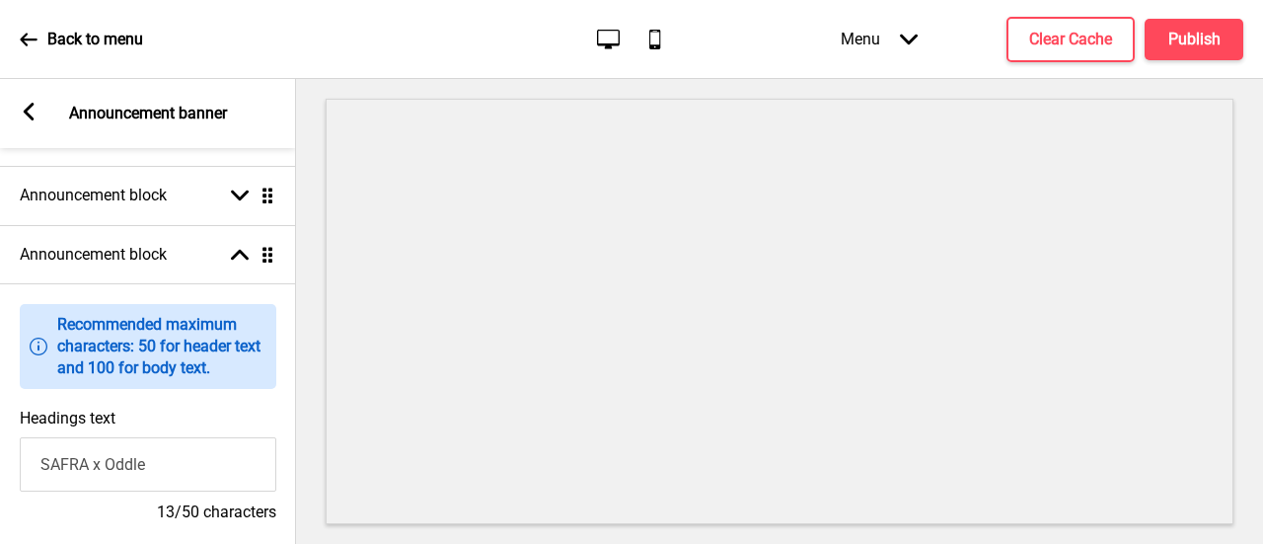
scroll to position [0, 0]
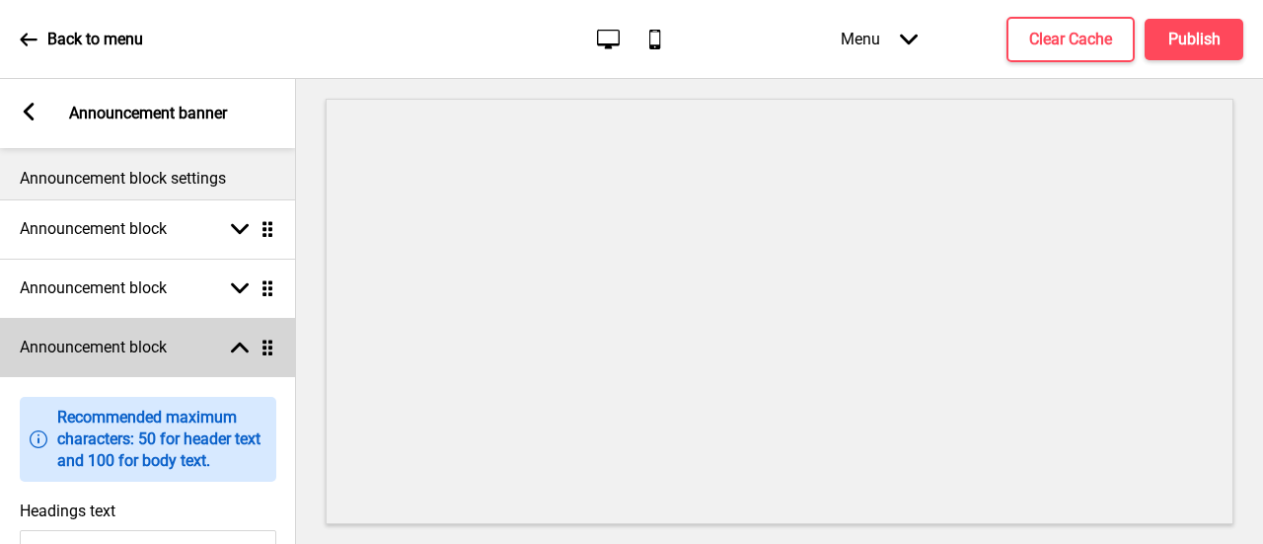
click at [133, 368] on div "Announcement block Arrow up Drag" at bounding box center [148, 347] width 296 height 59
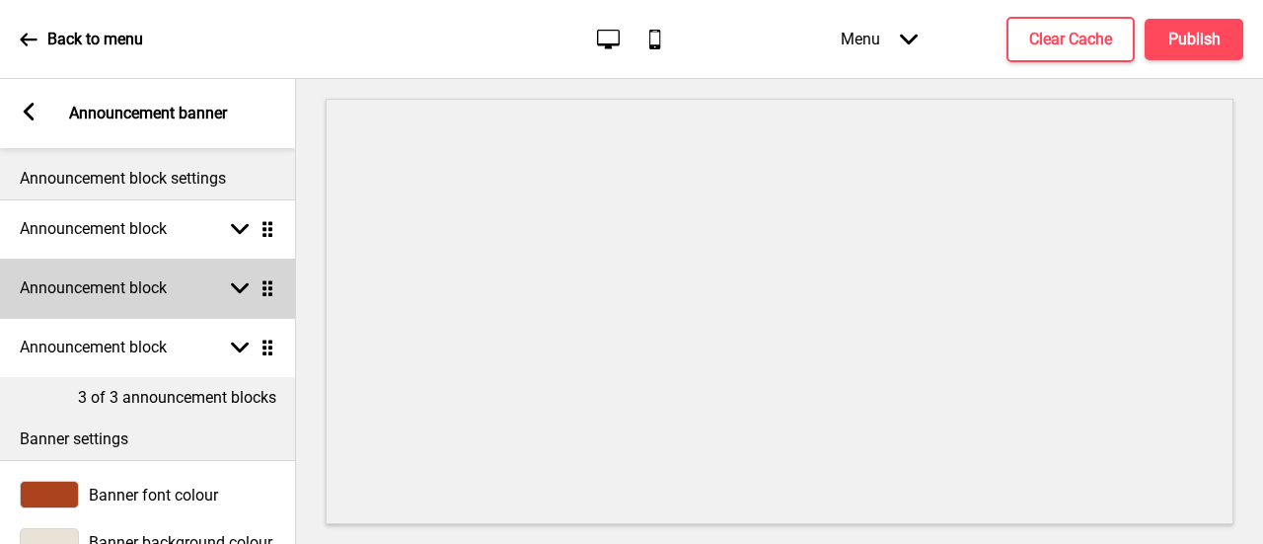
click at [211, 285] on div "Announcement block Arrow down Drag" at bounding box center [148, 287] width 296 height 59
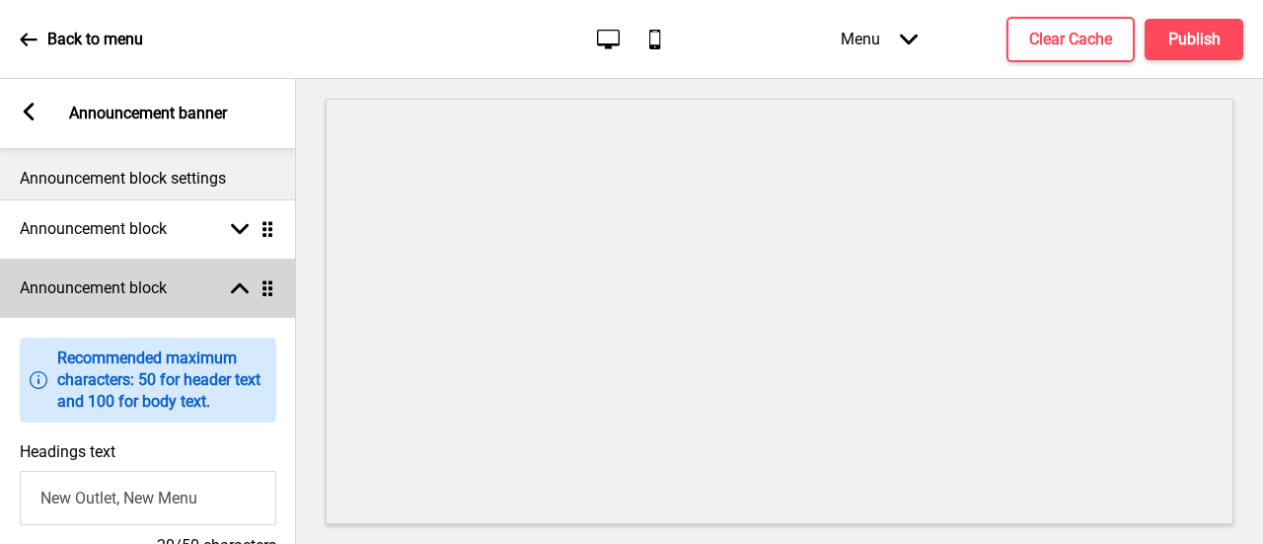
click at [211, 285] on div "Announcement block Arrow up Drag" at bounding box center [148, 287] width 296 height 59
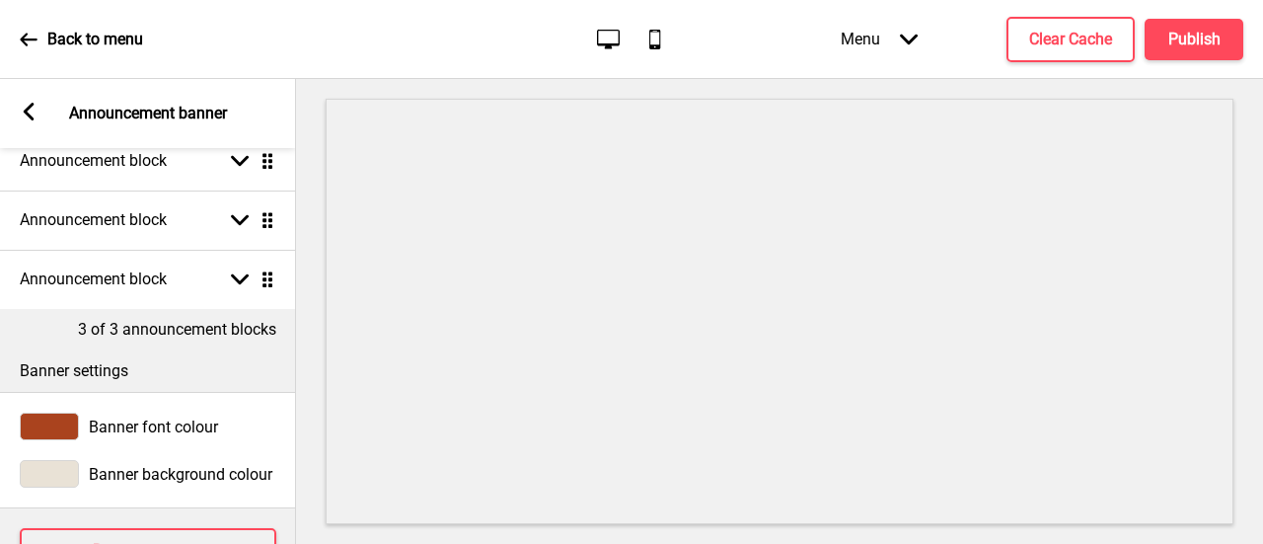
scroll to position [99, 0]
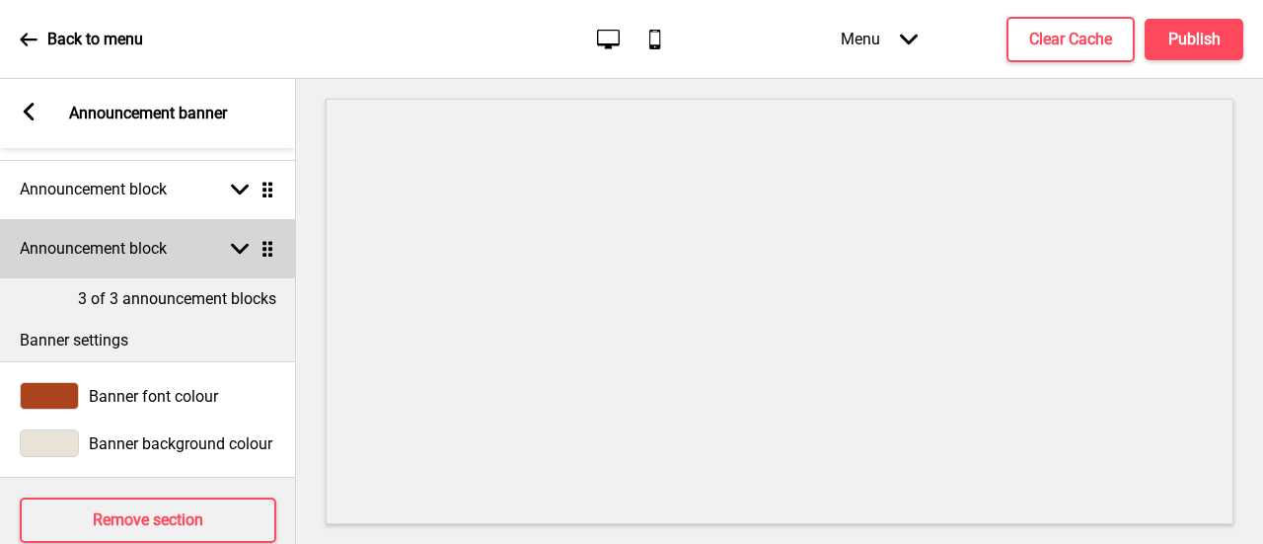
click at [192, 257] on div "Announcement block Arrow down Drag" at bounding box center [148, 248] width 296 height 59
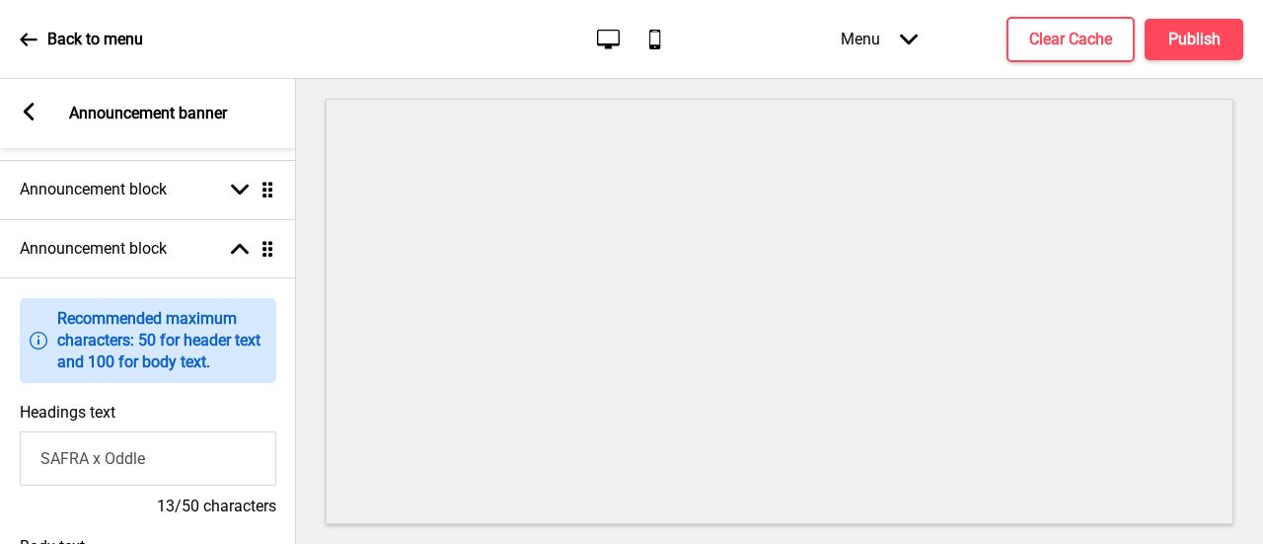
scroll to position [296, 0]
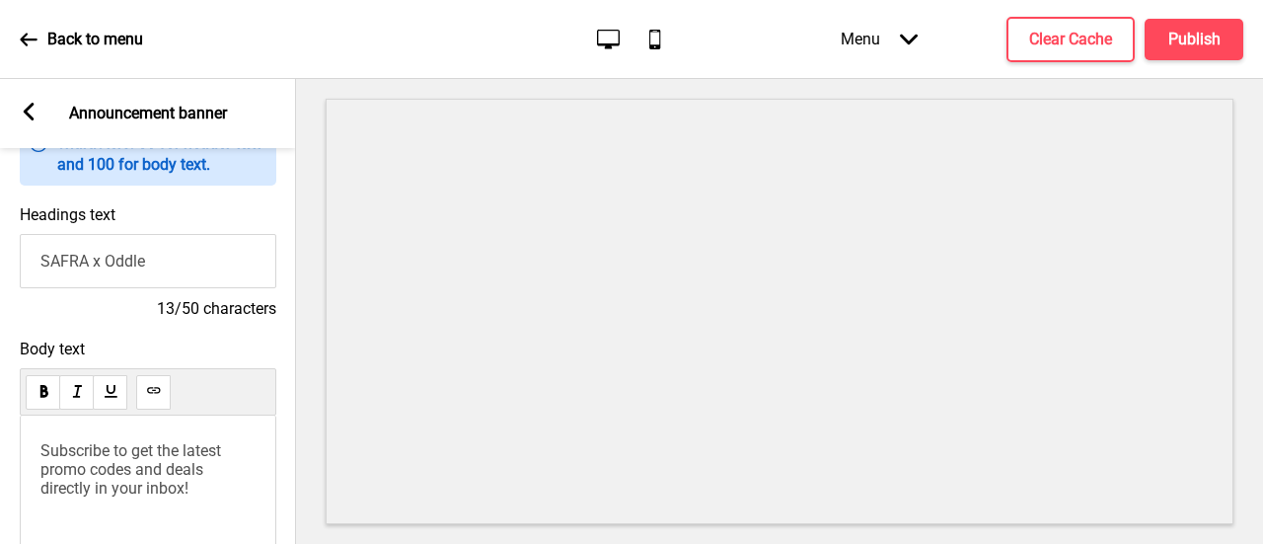
drag, startPoint x: 201, startPoint y: 262, endPoint x: 0, endPoint y: 307, distance: 206.1
click at [0, 307] on div "Headings text SAFRA x Oddle 13/50 characters" at bounding box center [148, 262] width 296 height 134
paste input "New to [PERSON_NAME]"
type input "New to [PERSON_NAME]?"
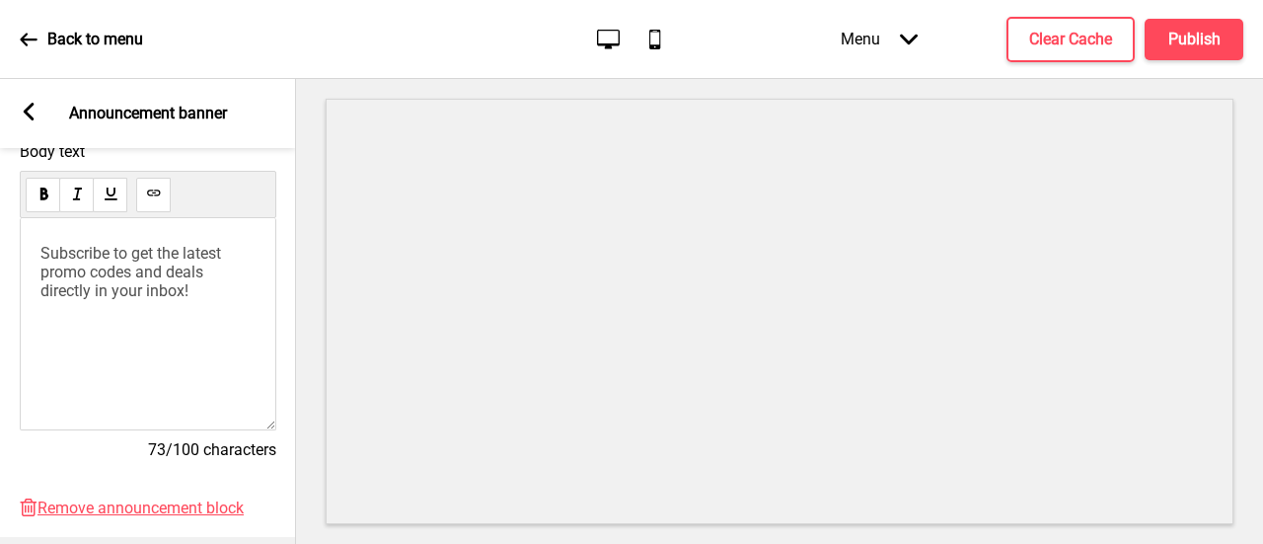
click at [209, 299] on p "Subscribe to get the latest promo codes and deals directly in your inbox!" at bounding box center [147, 272] width 215 height 56
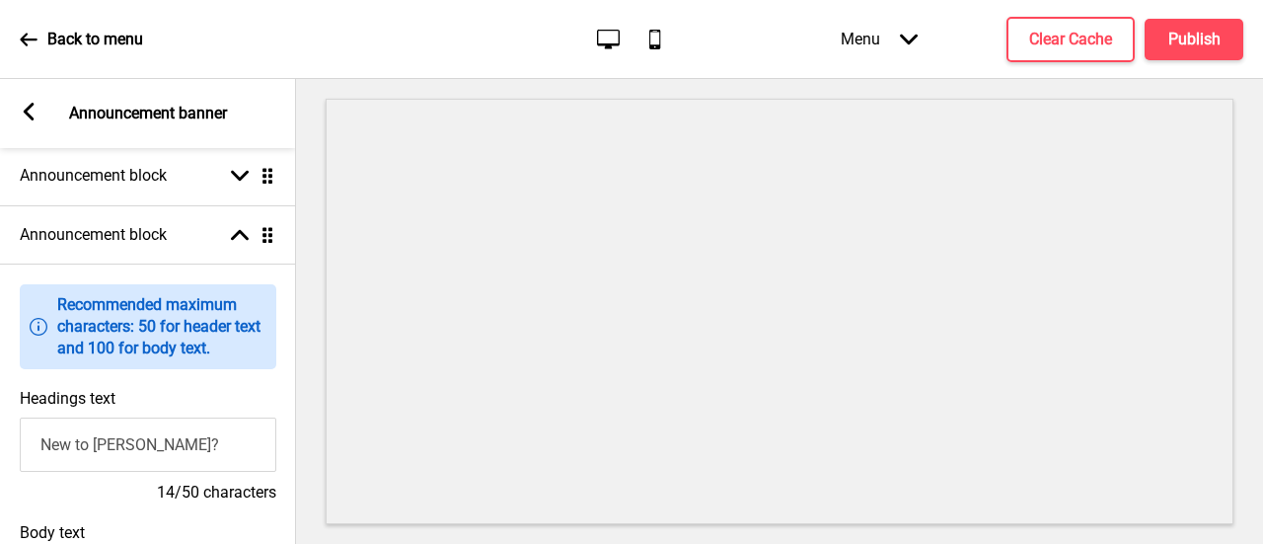
scroll to position [495, 0]
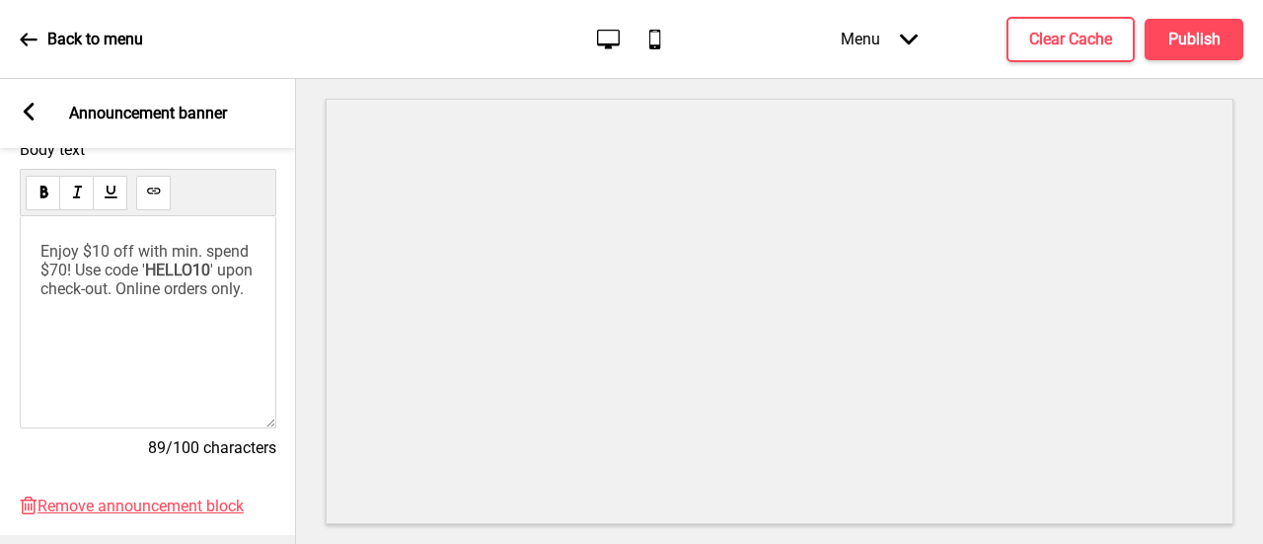
click at [40, 282] on div "Enjoy $10 off with min. spend $70! Use code ' HELLO10 ' upon check-out. Online …" at bounding box center [148, 322] width 256 height 212
click at [47, 273] on span "Enjoy $10 off with min. spend $70! Use code '" at bounding box center [146, 260] width 212 height 37
click at [42, 277] on span "Enjoy $10 off with min. spend $70! Use code '" at bounding box center [146, 260] width 212 height 37
click at [145, 343] on div "Enjoy $10 off with min. spend $70! Use code ' HELLO10 ' upon check-out. Online …" at bounding box center [148, 322] width 256 height 212
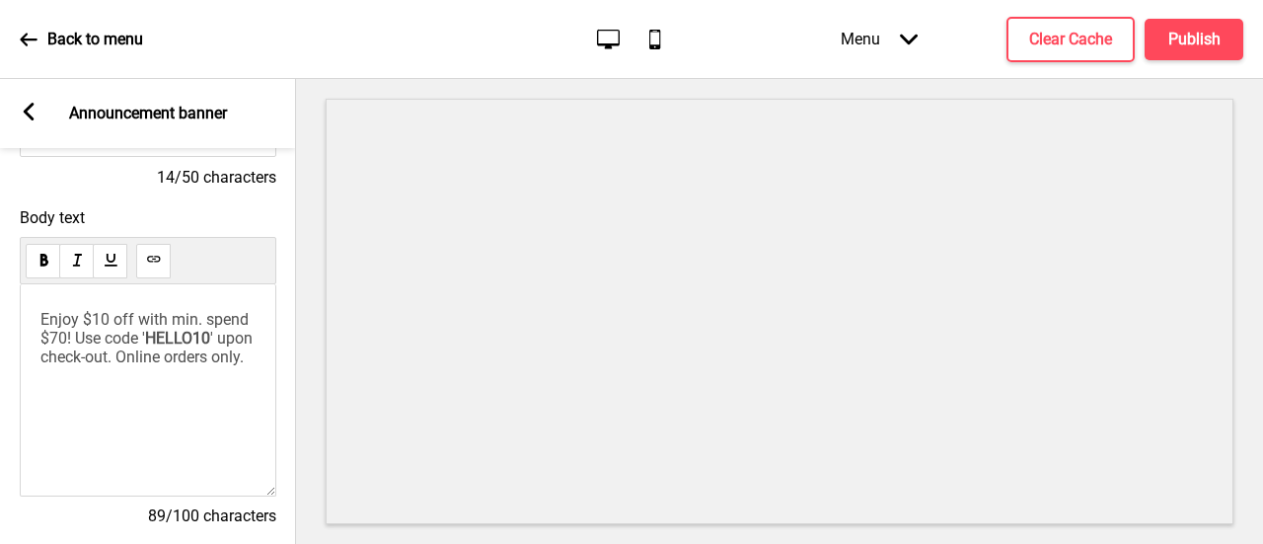
scroll to position [397, 0]
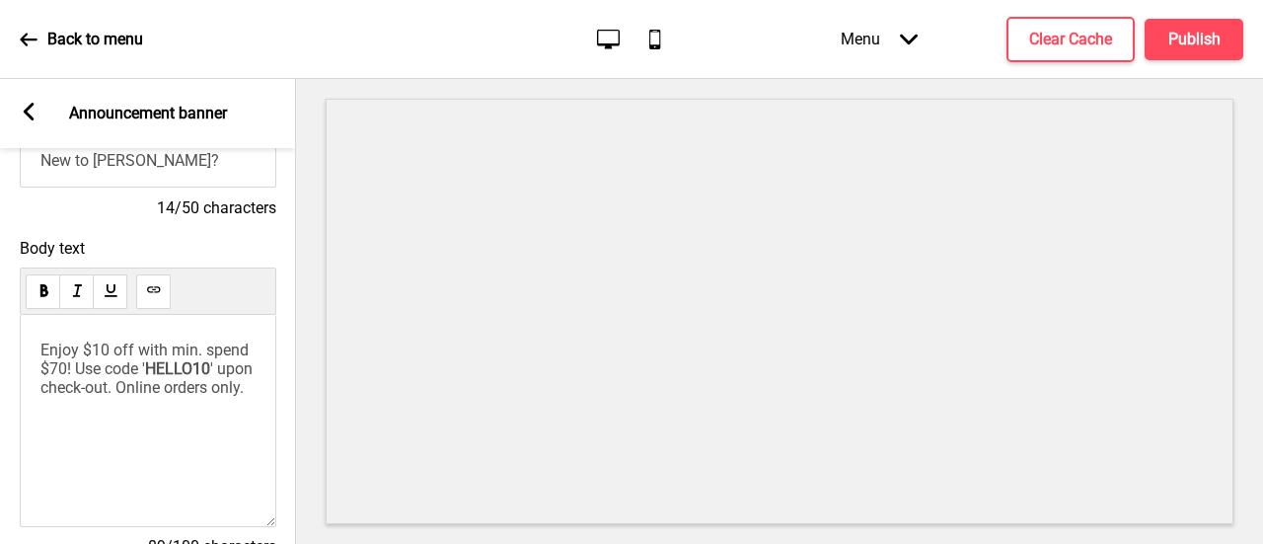
click at [150, 431] on div "Enjoy $10 off with min. spend $70! Use code ' HELLO10 ' upon check-out. Online …" at bounding box center [148, 421] width 256 height 212
click at [153, 397] on p "Enjoy $10 off with min. spend $70! Use code ' HELLO10 ' upon check-out. Online …" at bounding box center [147, 368] width 215 height 56
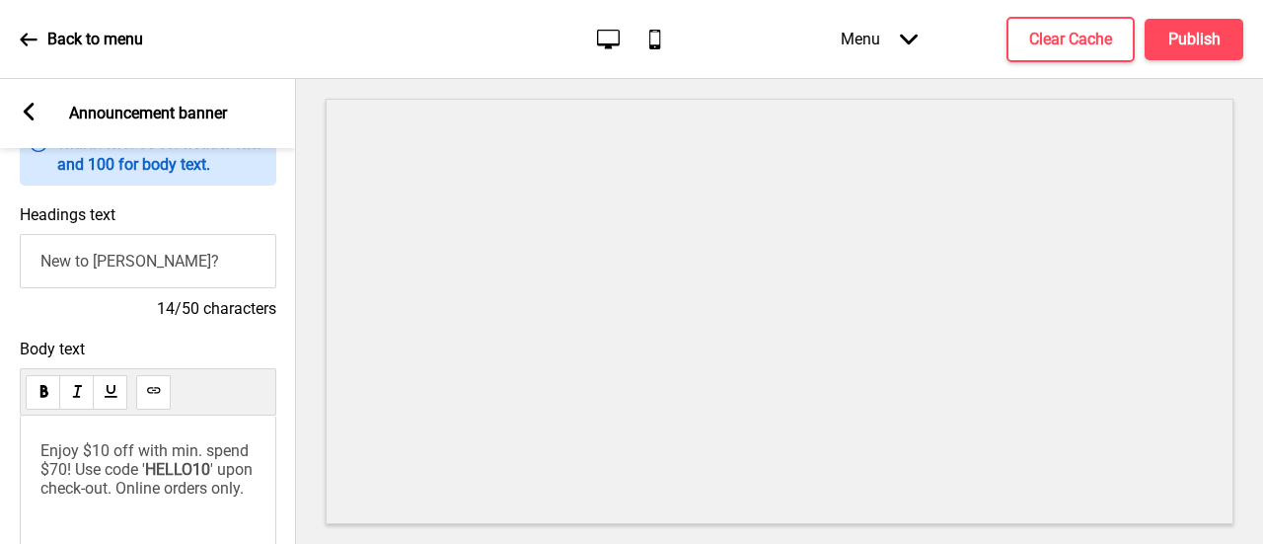
scroll to position [298, 0]
click at [171, 475] on span "HELLO10" at bounding box center [177, 467] width 65 height 19
click at [173, 514] on p "Enjoy $10 off with min. spend $70! Use code ' NEWTOCHEN ' upon check-out. Onlin…" at bounding box center [147, 476] width 215 height 75
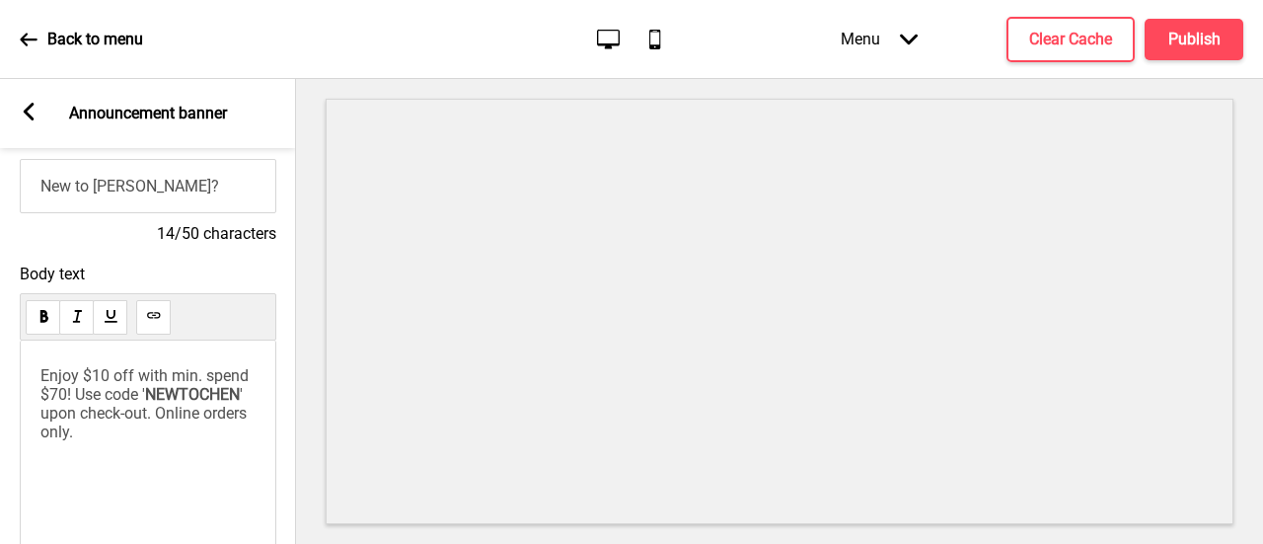
scroll to position [594, 0]
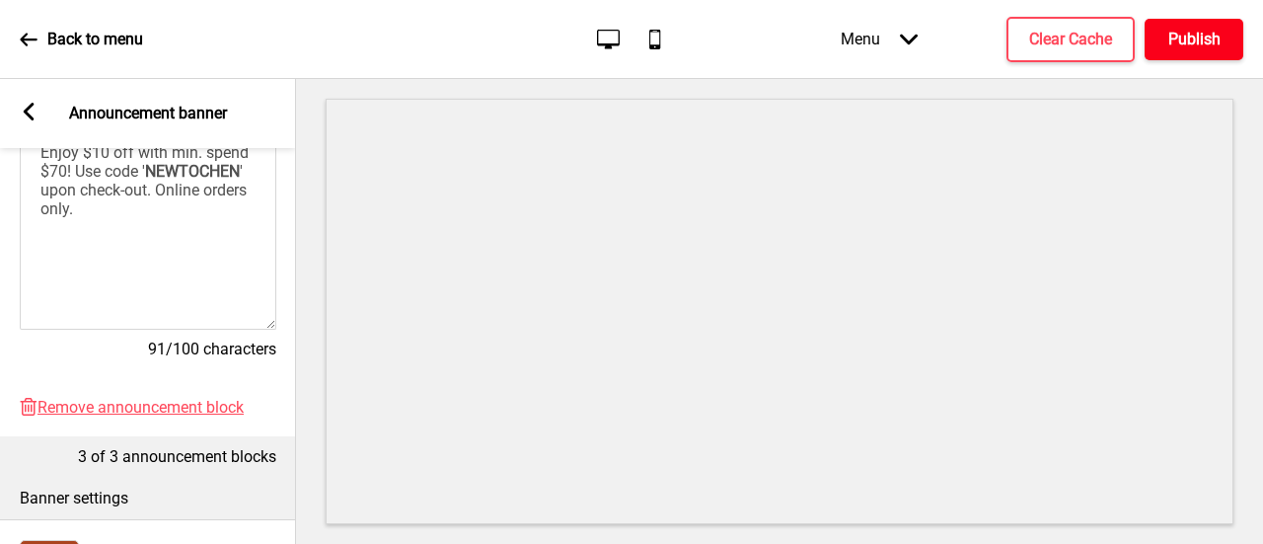
click at [1218, 45] on h4 "Publish" at bounding box center [1194, 40] width 52 height 22
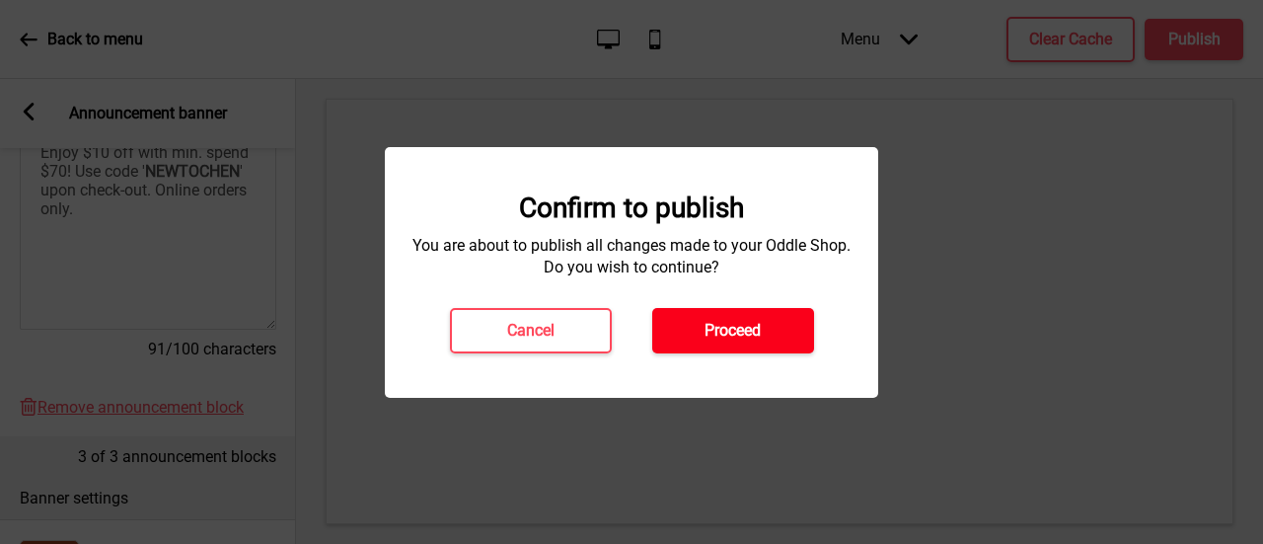
click at [688, 337] on button "Proceed" at bounding box center [733, 330] width 162 height 45
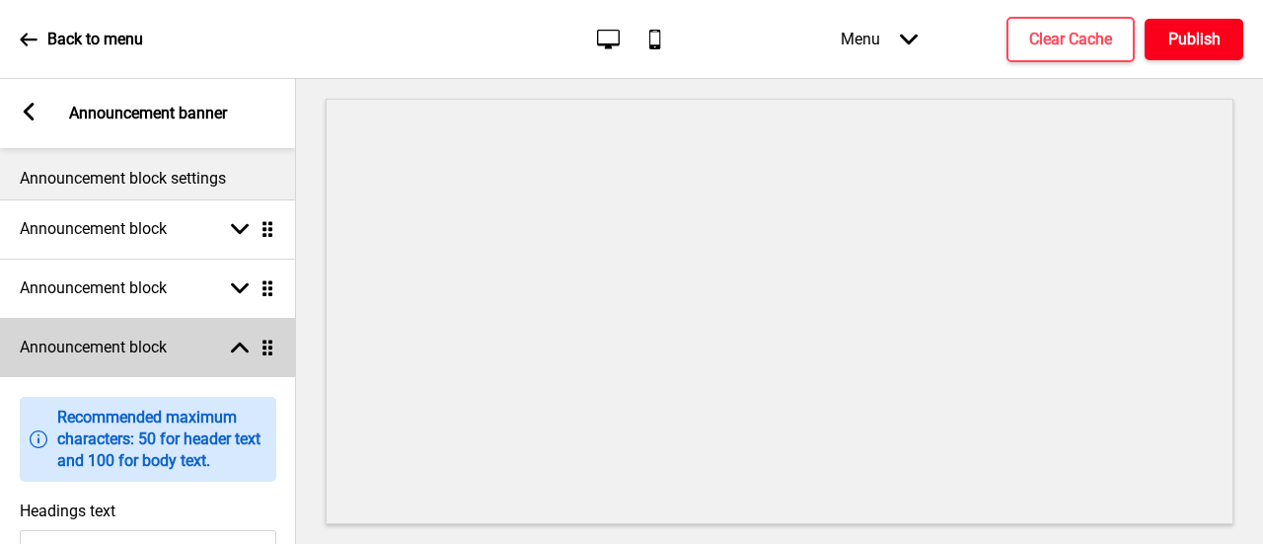
scroll to position [0, 0]
click at [242, 346] on icon at bounding box center [240, 347] width 18 height 11
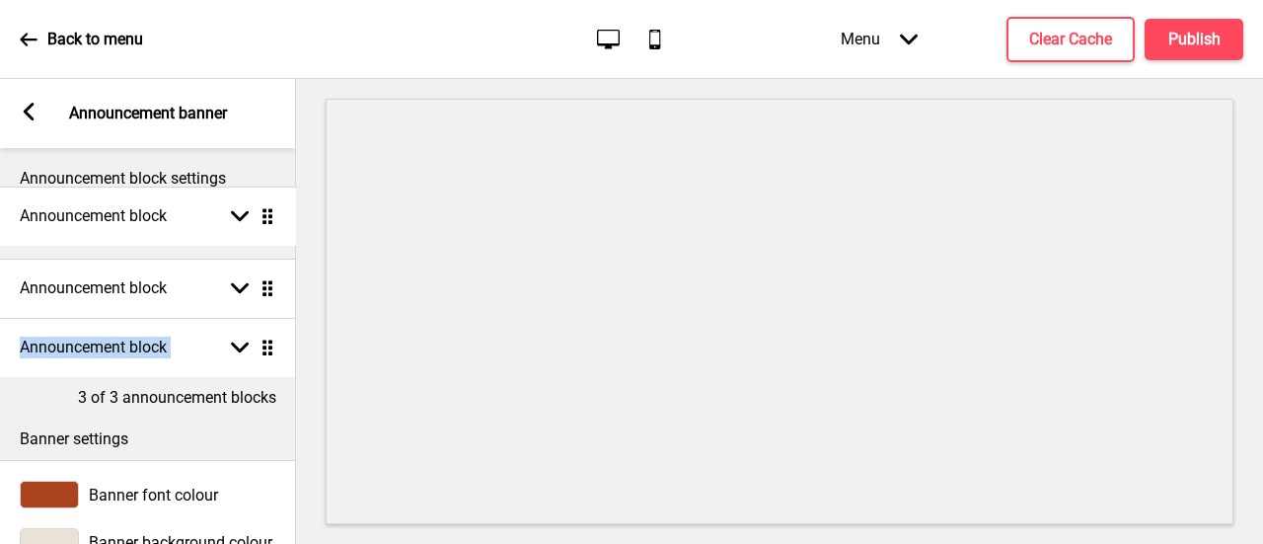
drag, startPoint x: 270, startPoint y: 344, endPoint x: 258, endPoint y: 217, distance: 127.8
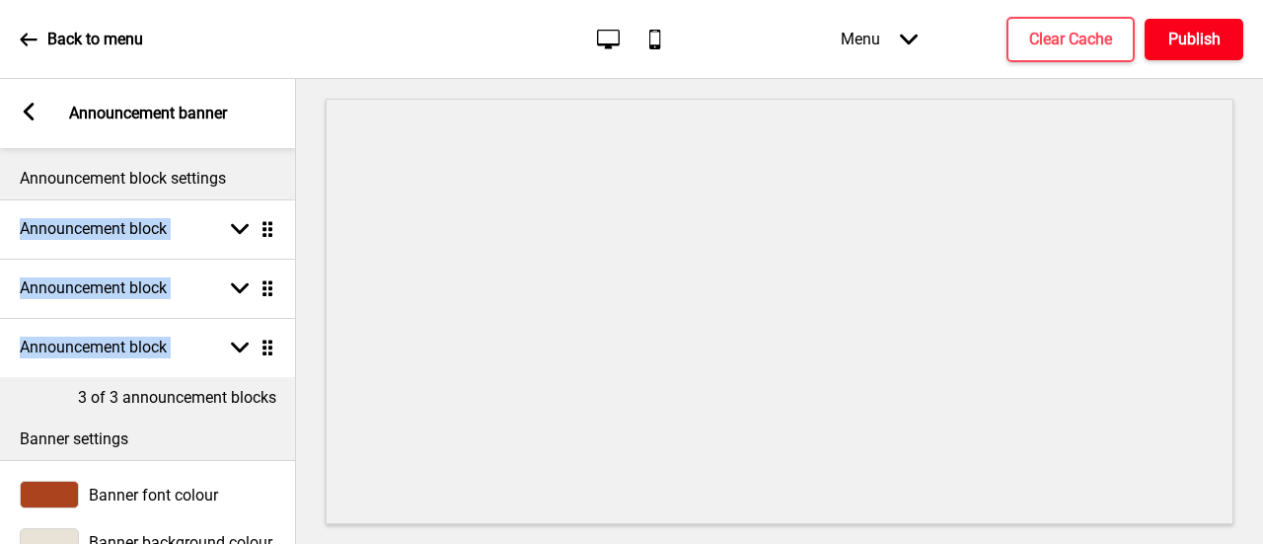
click at [1221, 35] on button "Publish" at bounding box center [1193, 39] width 99 height 41
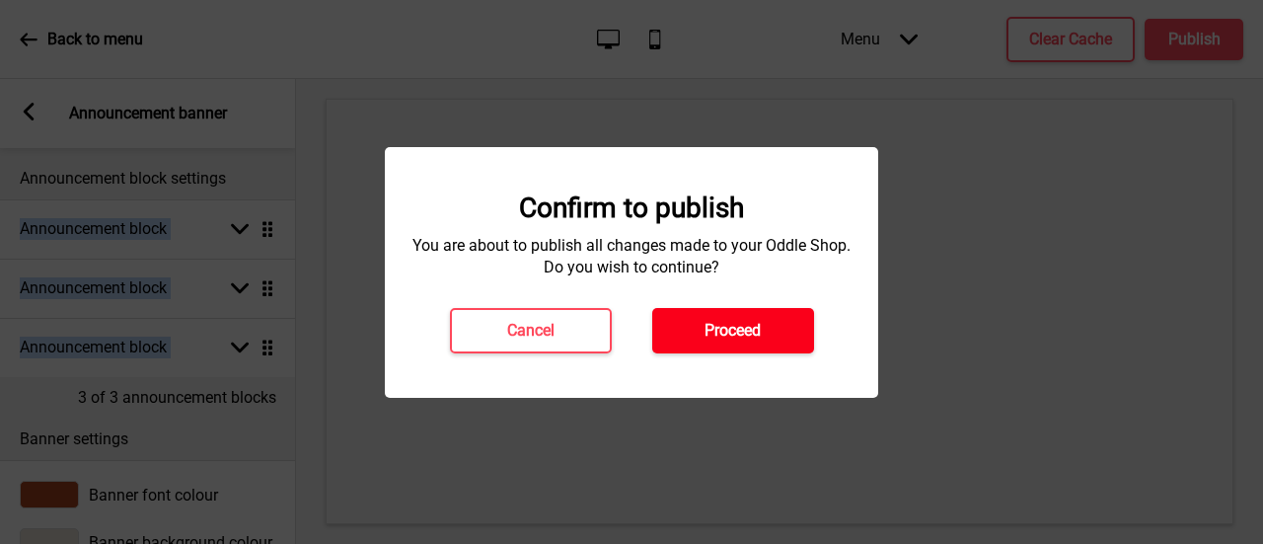
click at [771, 346] on button "Proceed" at bounding box center [733, 330] width 162 height 45
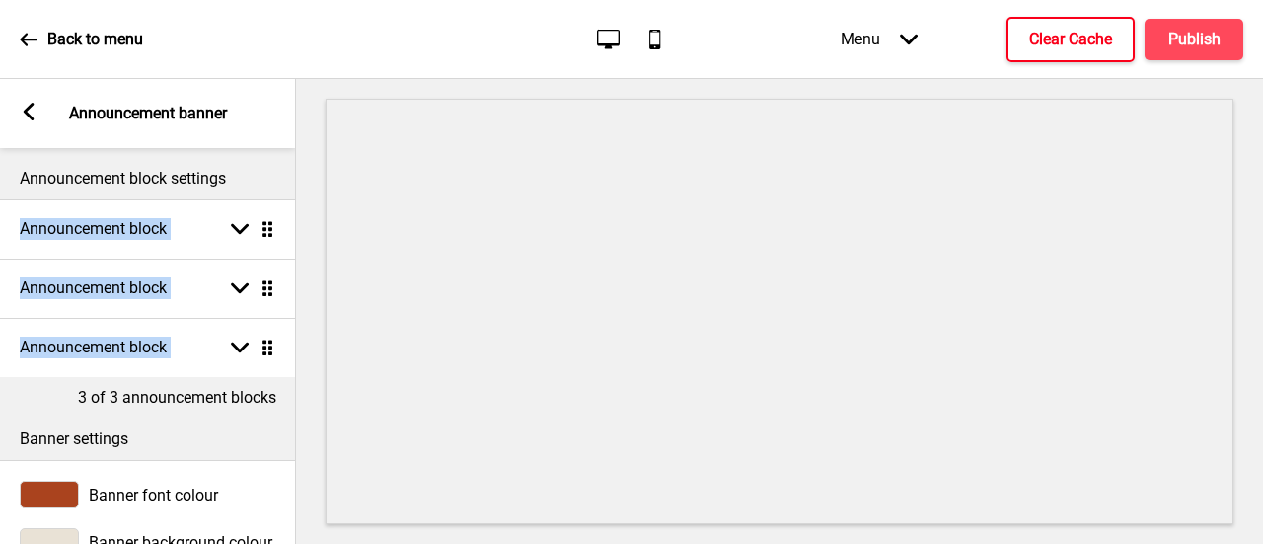
click at [1038, 42] on h4 "Clear Cache" at bounding box center [1070, 40] width 83 height 22
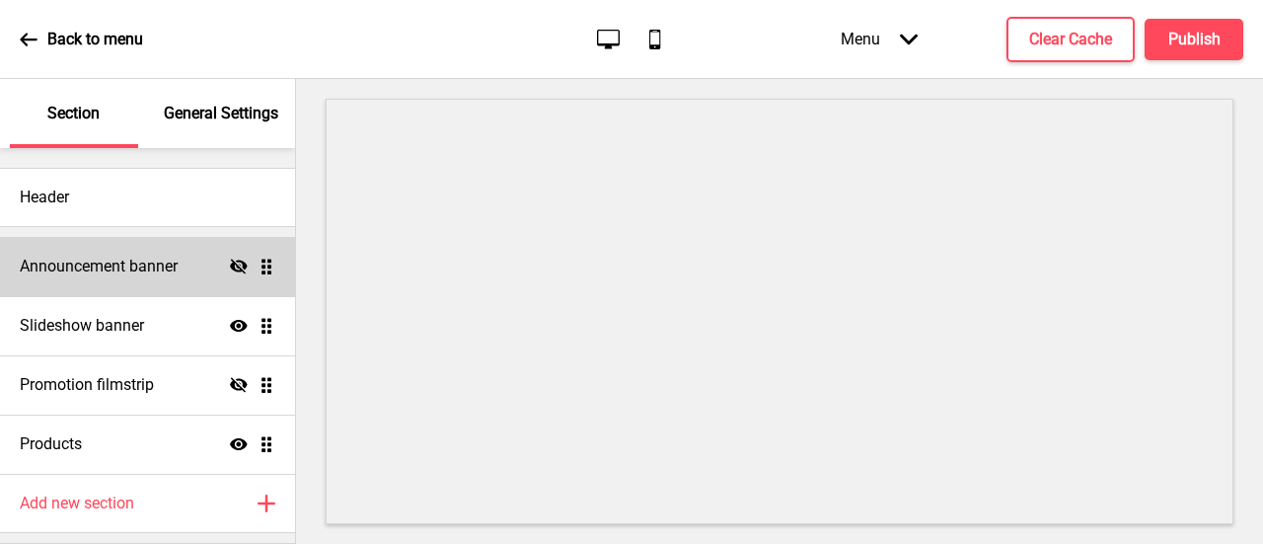
click at [136, 275] on h4 "Announcement banner" at bounding box center [99, 267] width 158 height 22
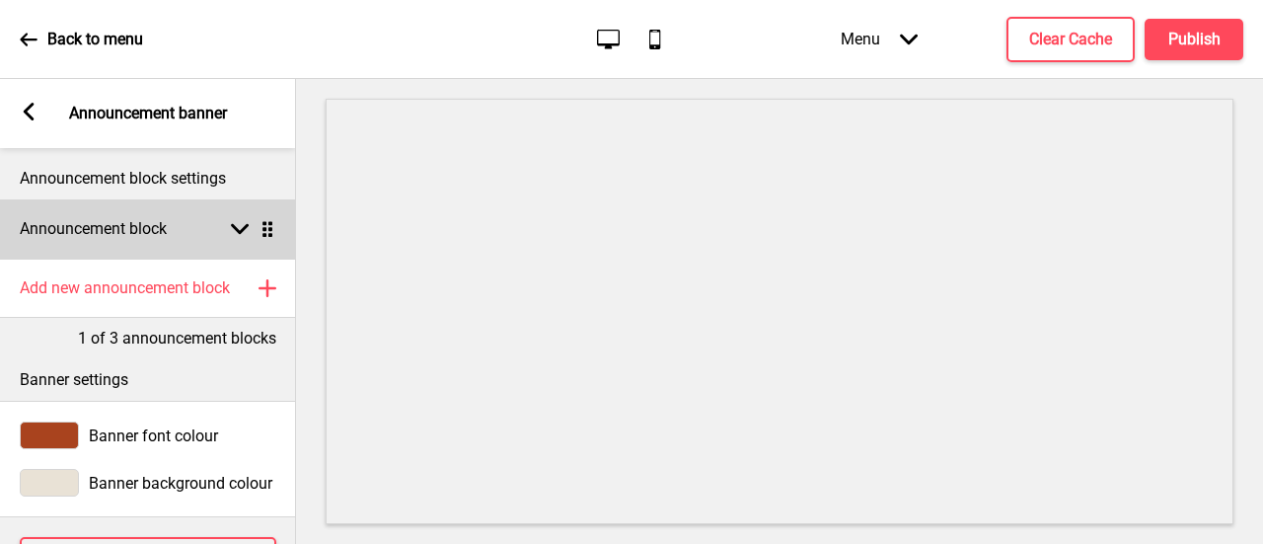
click at [215, 238] on div "Announcement block Arrow down Drag" at bounding box center [148, 228] width 296 height 59
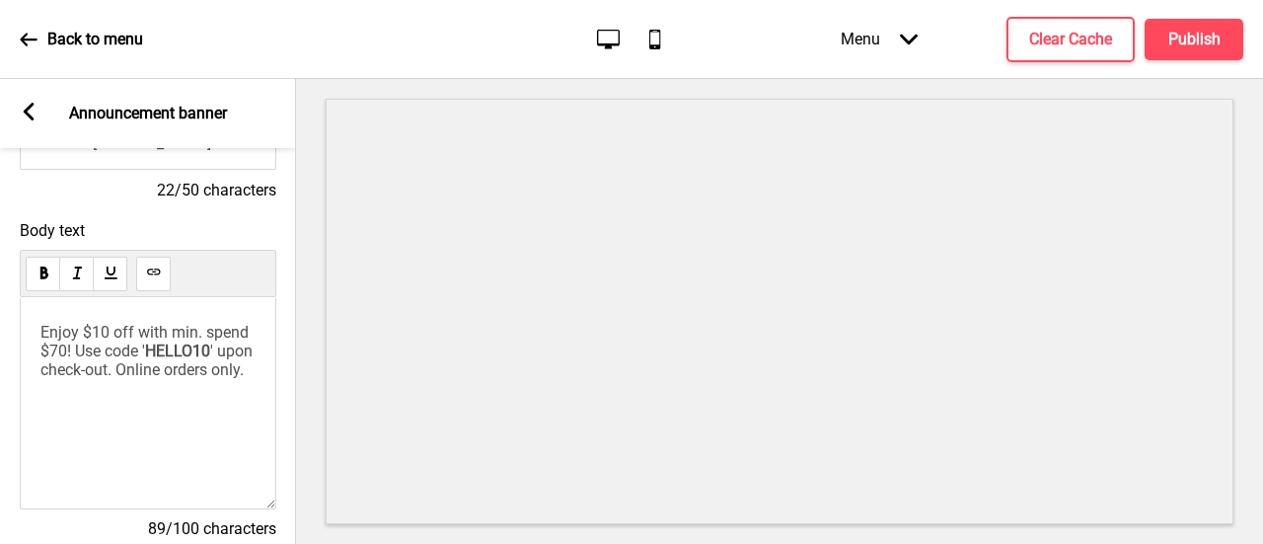
scroll to position [197, 0]
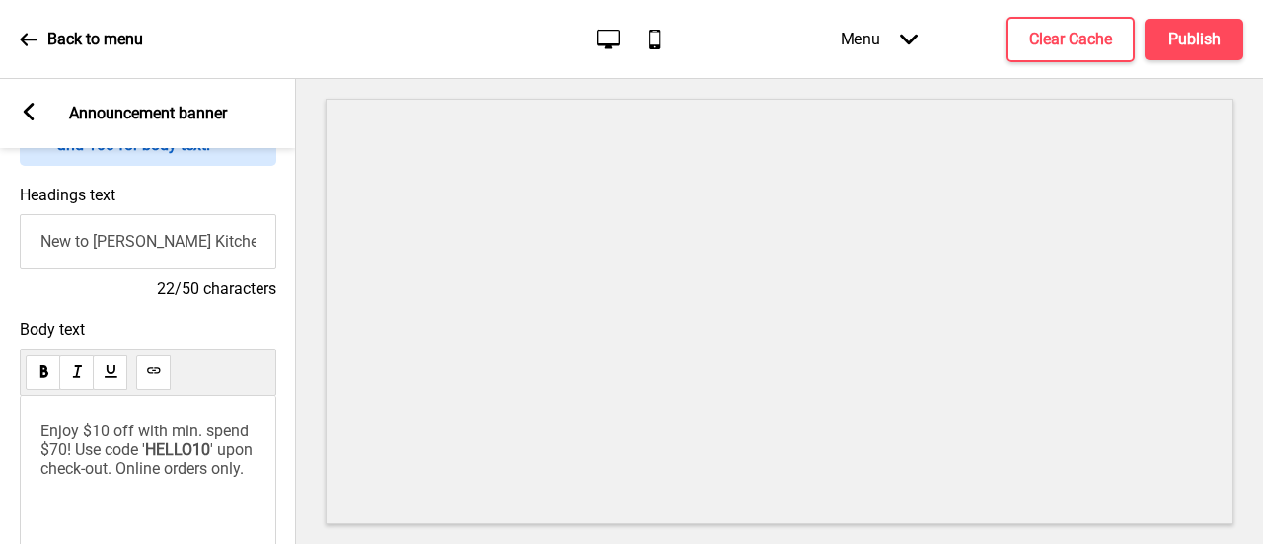
drag, startPoint x: 146, startPoint y: 246, endPoint x: 0, endPoint y: 234, distance: 146.5
click at [0, 234] on div "Headings text New to Chen's Kitchen? 22/50 characters" at bounding box center [148, 243] width 296 height 134
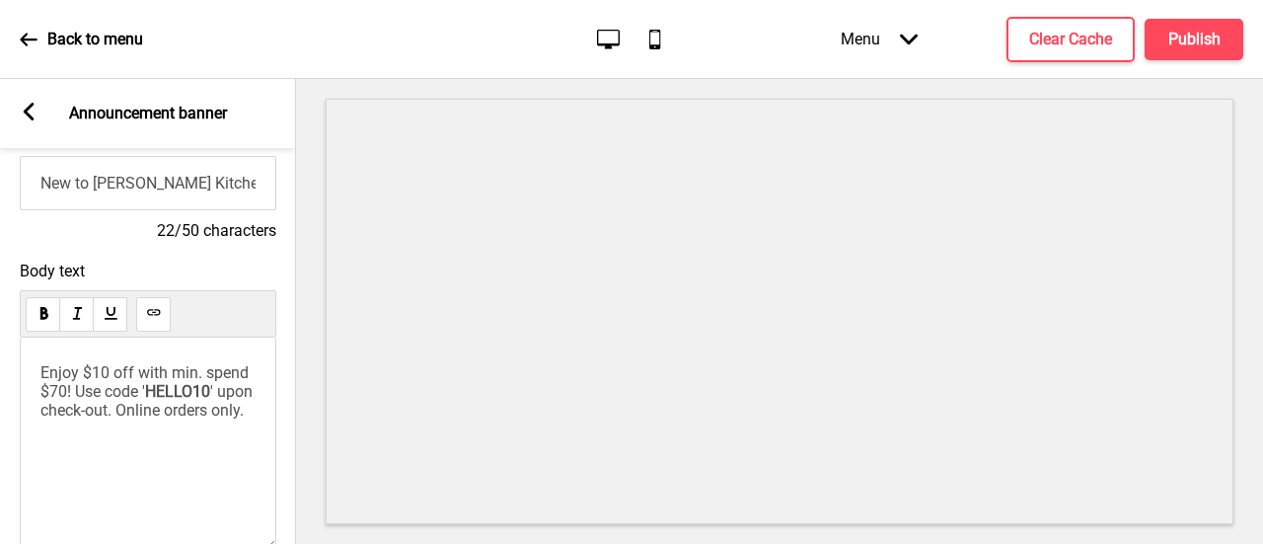
scroll to position [296, 0]
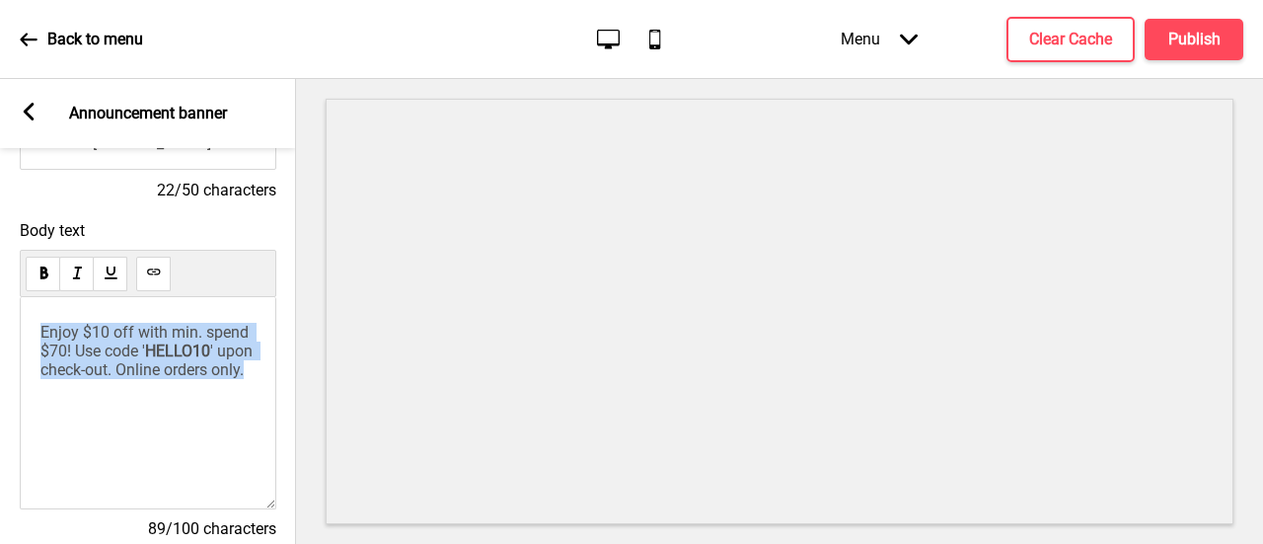
drag, startPoint x: 108, startPoint y: 399, endPoint x: 17, endPoint y: 331, distance: 112.9
click at [17, 331] on div "Body text Enjoy $10 off with min. spend $70! Use code ' HELLO10 ' upon check-ou…" at bounding box center [148, 389] width 296 height 356
copy p "Enjoy $10 off with min. spend $70! Use code ' HELLO10 ' upon check-out. Online …"
click at [110, 408] on div "Enjoy $10 off with min. spend $70! Use code ' HELLO10 ' upon check-out. Online …" at bounding box center [148, 403] width 256 height 212
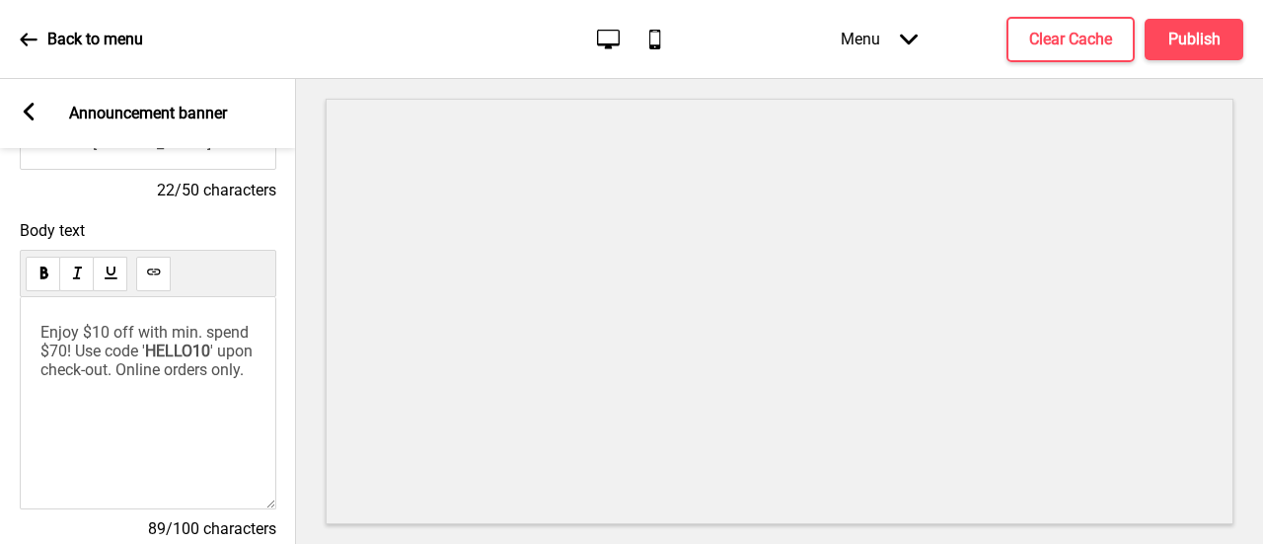
click at [176, 358] on span "HELLO10" at bounding box center [177, 350] width 65 height 19
click at [223, 413] on div "Enjoy $10 off with min. spend $70! Use code ' NEWTOCHEN ' upon check-out. Onlin…" at bounding box center [148, 403] width 256 height 212
click at [124, 429] on div "Enjoy $10 off with min. spend $70! Use code ' NEWTOCHEN ' upon check-out. Onlin…" at bounding box center [148, 403] width 256 height 212
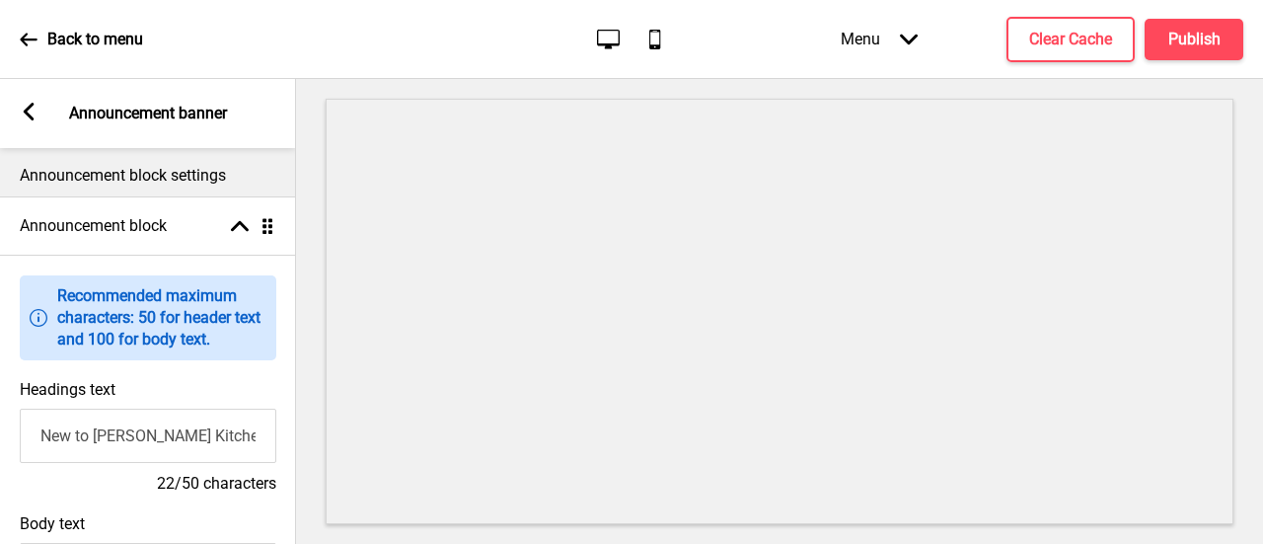
scroll to position [0, 0]
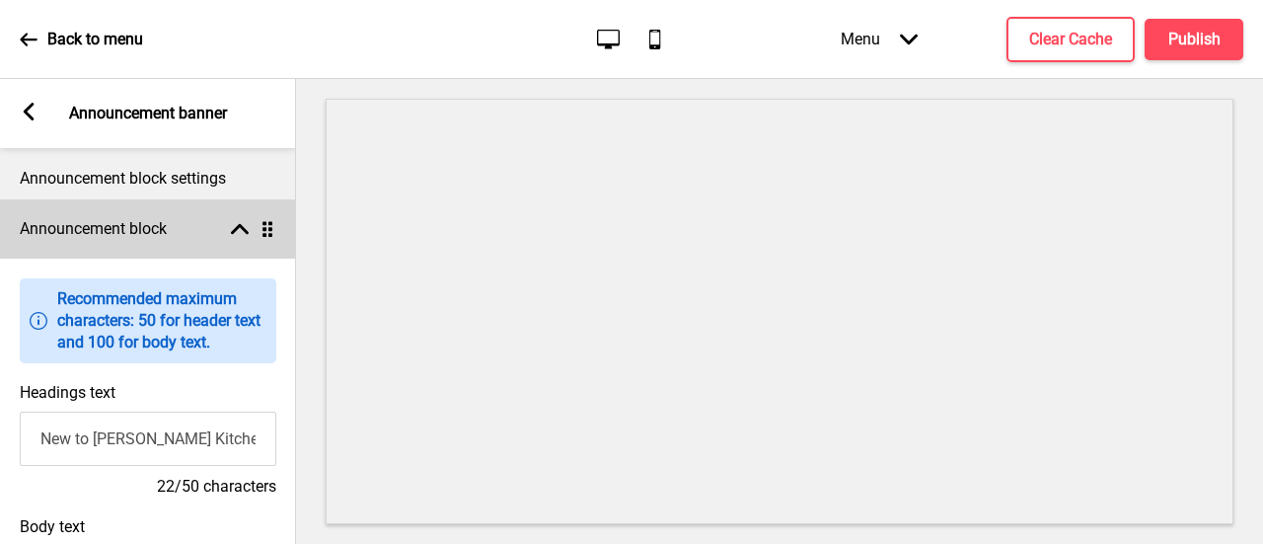
click at [232, 204] on div "Announcement block Arrow up Drag" at bounding box center [148, 228] width 296 height 59
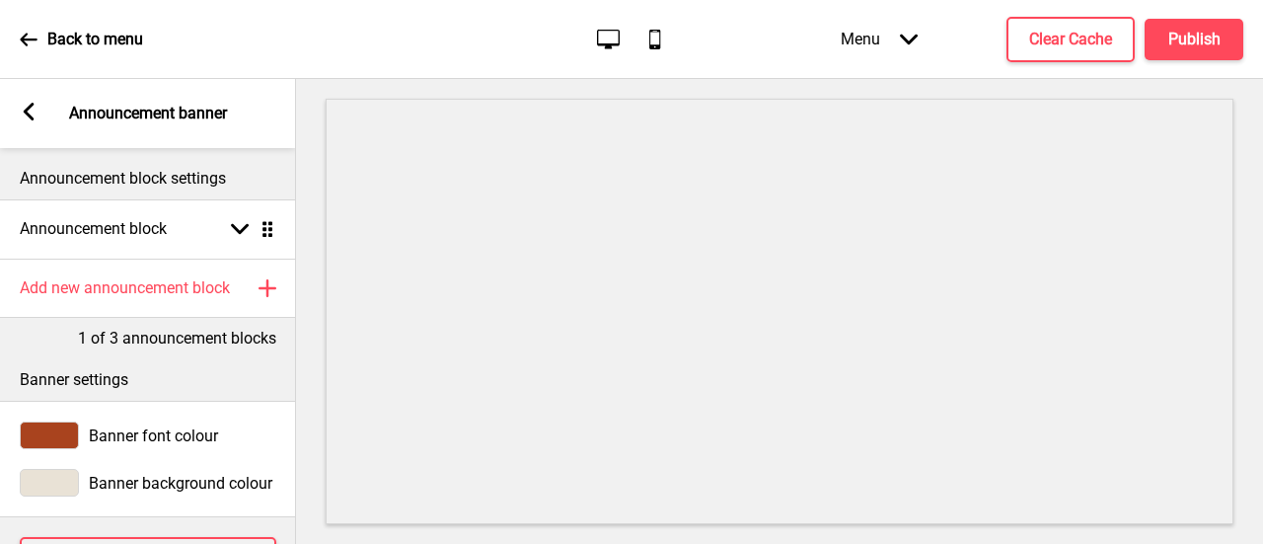
click at [21, 110] on rect at bounding box center [29, 112] width 18 height 18
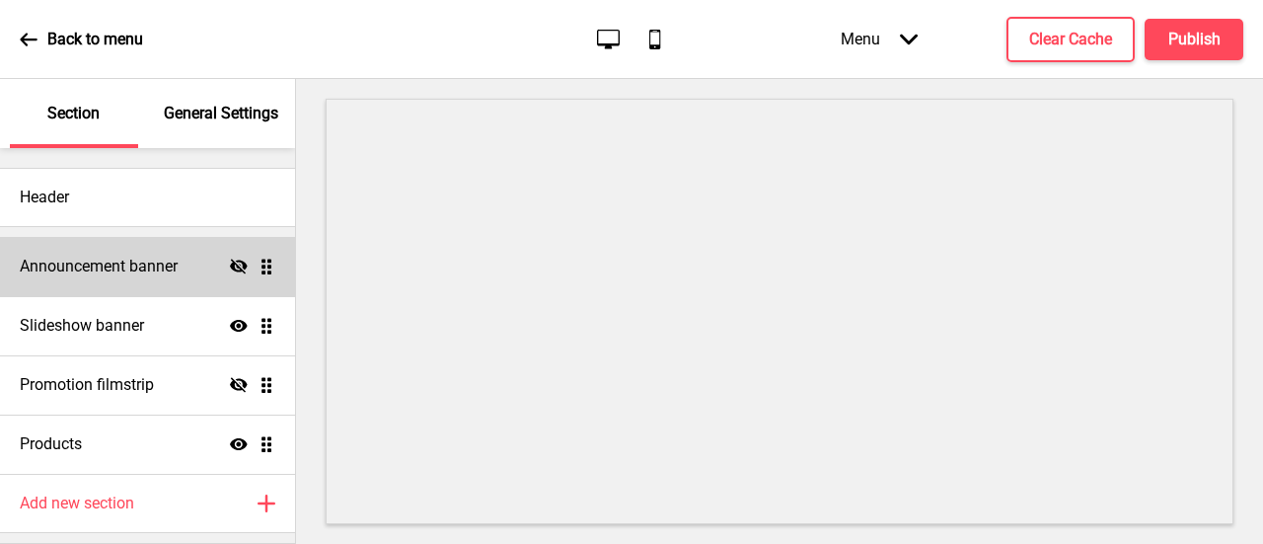
click at [230, 267] on icon at bounding box center [239, 265] width 18 height 15
click at [1085, 15] on div "Menu Arrow down Product Page Store Information Checkout Thank you Terms & Condi…" at bounding box center [1002, 39] width 481 height 58
click at [1083, 49] on h4 "Clear Cache" at bounding box center [1070, 40] width 83 height 22
click at [1060, 38] on h4 "Clear Cache" at bounding box center [1070, 40] width 83 height 22
click at [149, 285] on div "Announcement banner Show Drag" at bounding box center [147, 266] width 295 height 59
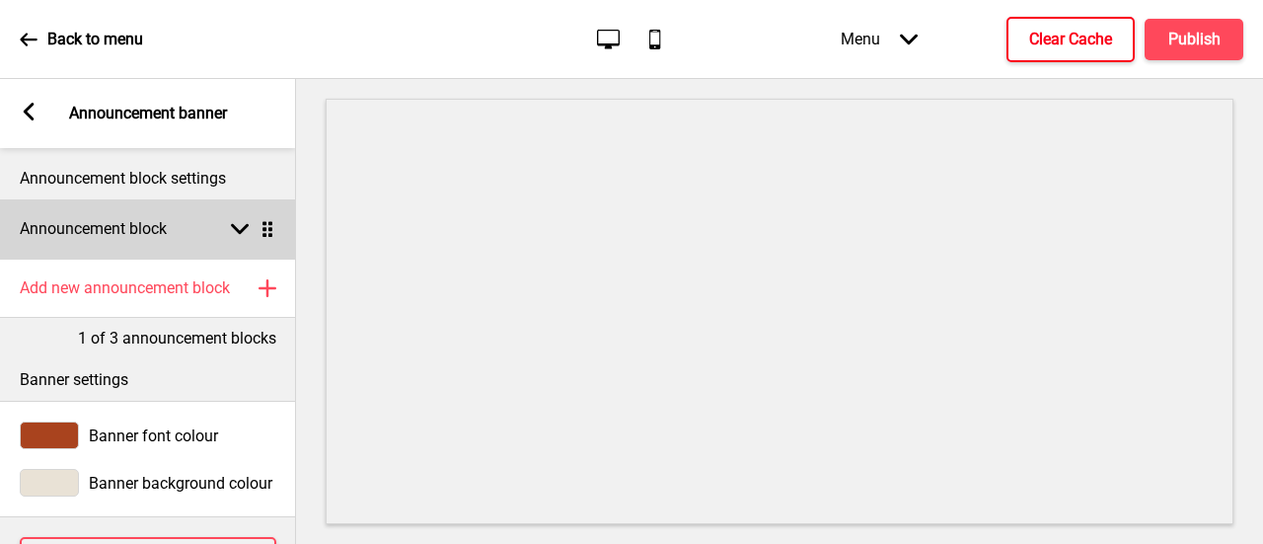
click at [155, 229] on h4 "Announcement block" at bounding box center [93, 229] width 147 height 22
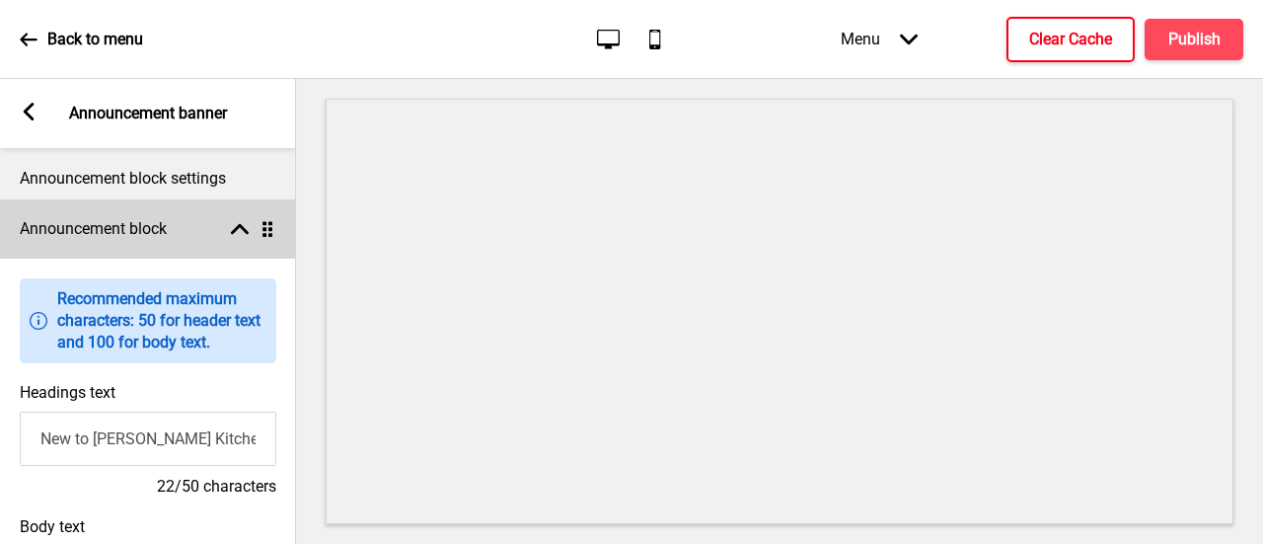
click at [159, 230] on h4 "Announcement block" at bounding box center [93, 229] width 147 height 22
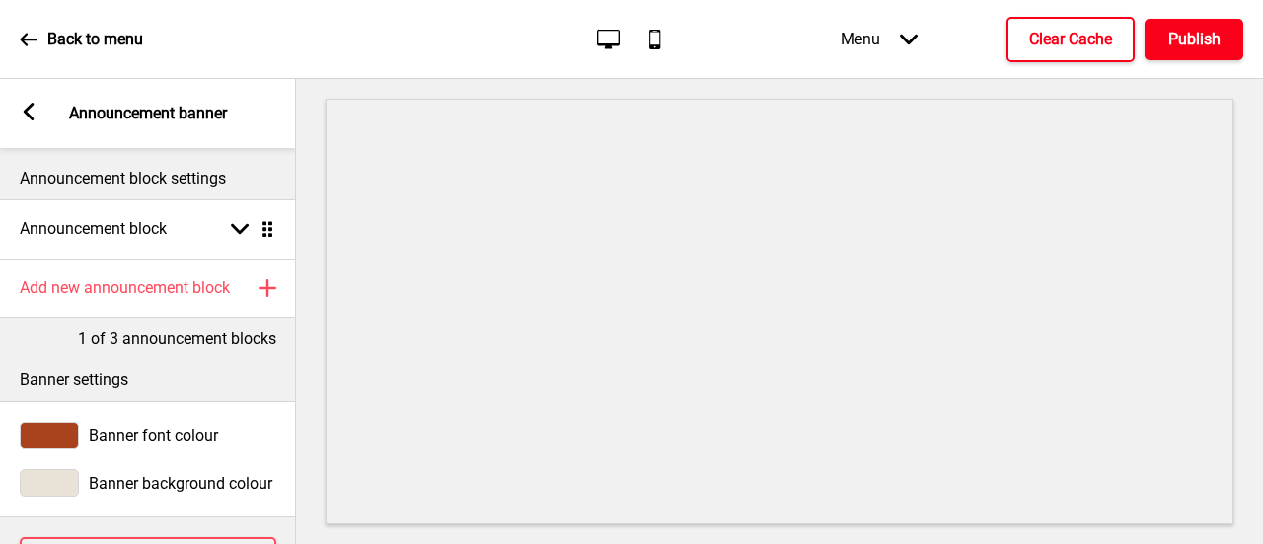
click at [1172, 54] on button "Publish" at bounding box center [1193, 39] width 99 height 41
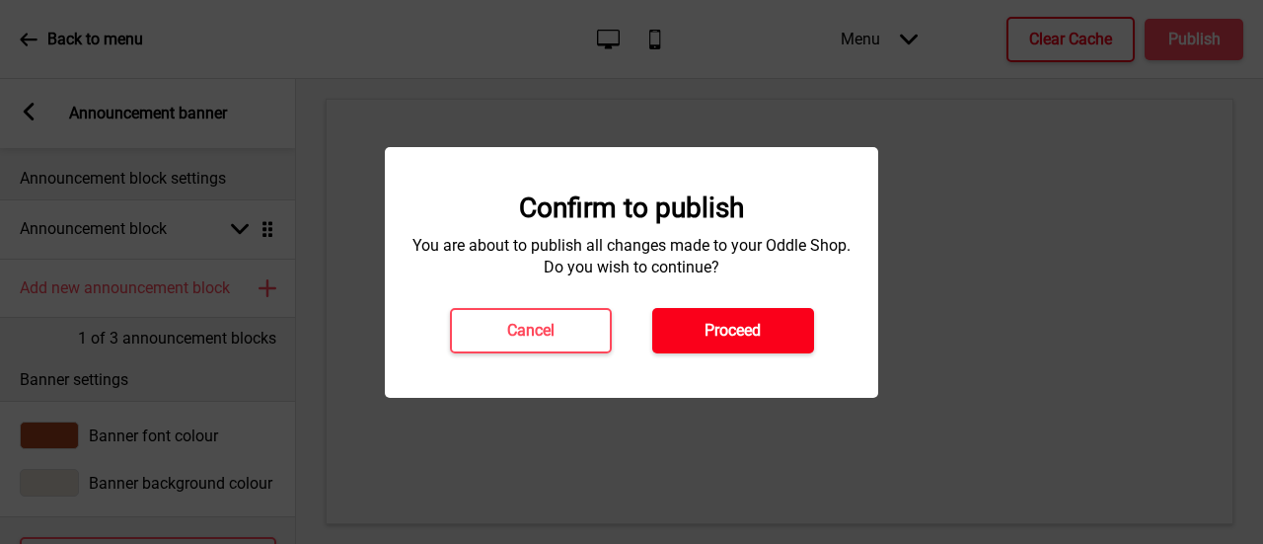
click at [730, 344] on button "Proceed" at bounding box center [733, 330] width 162 height 45
